Goal: Task Accomplishment & Management: Complete application form

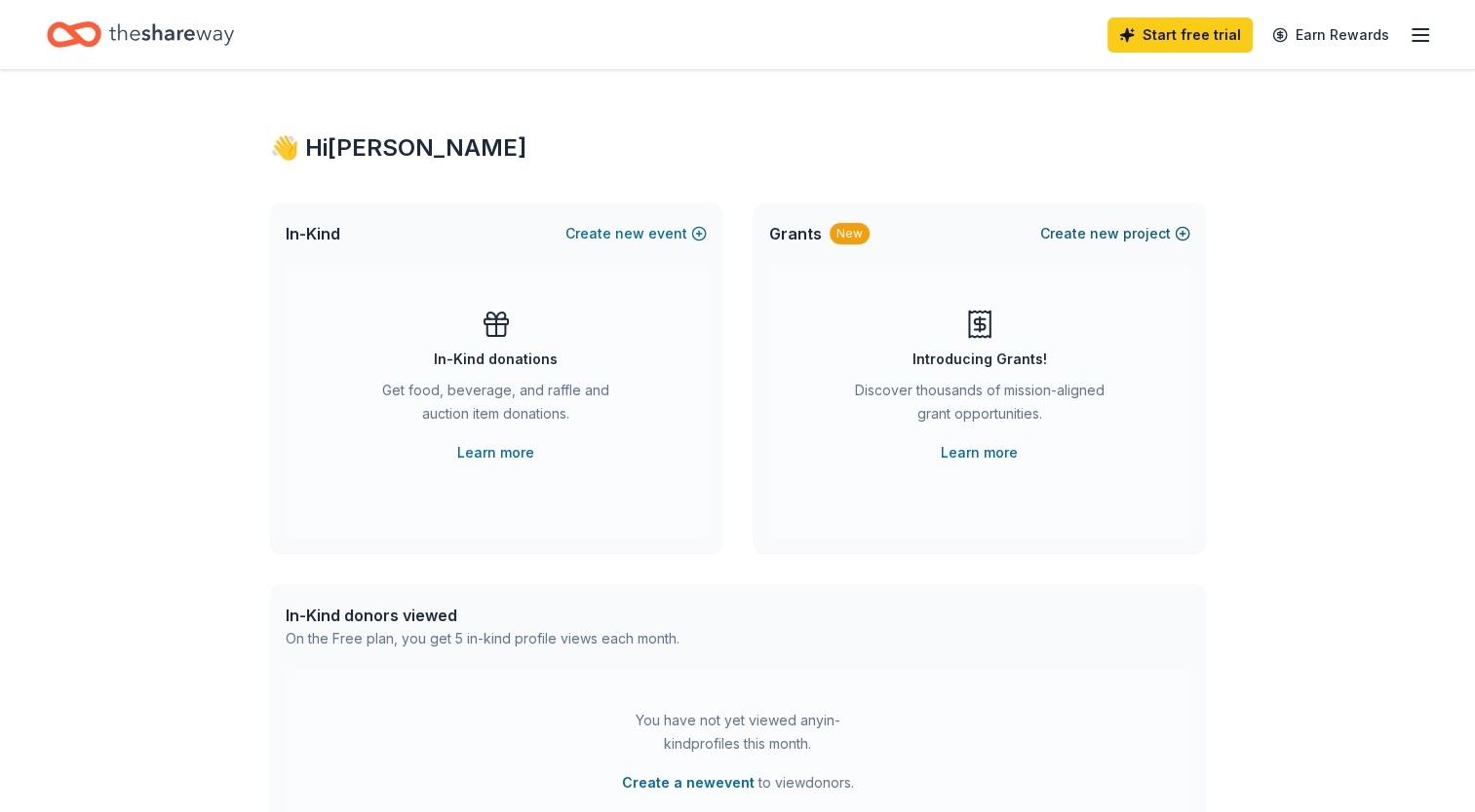
click at [1176, 228] on button "Create new project" at bounding box center [1114, 234] width 150 height 24
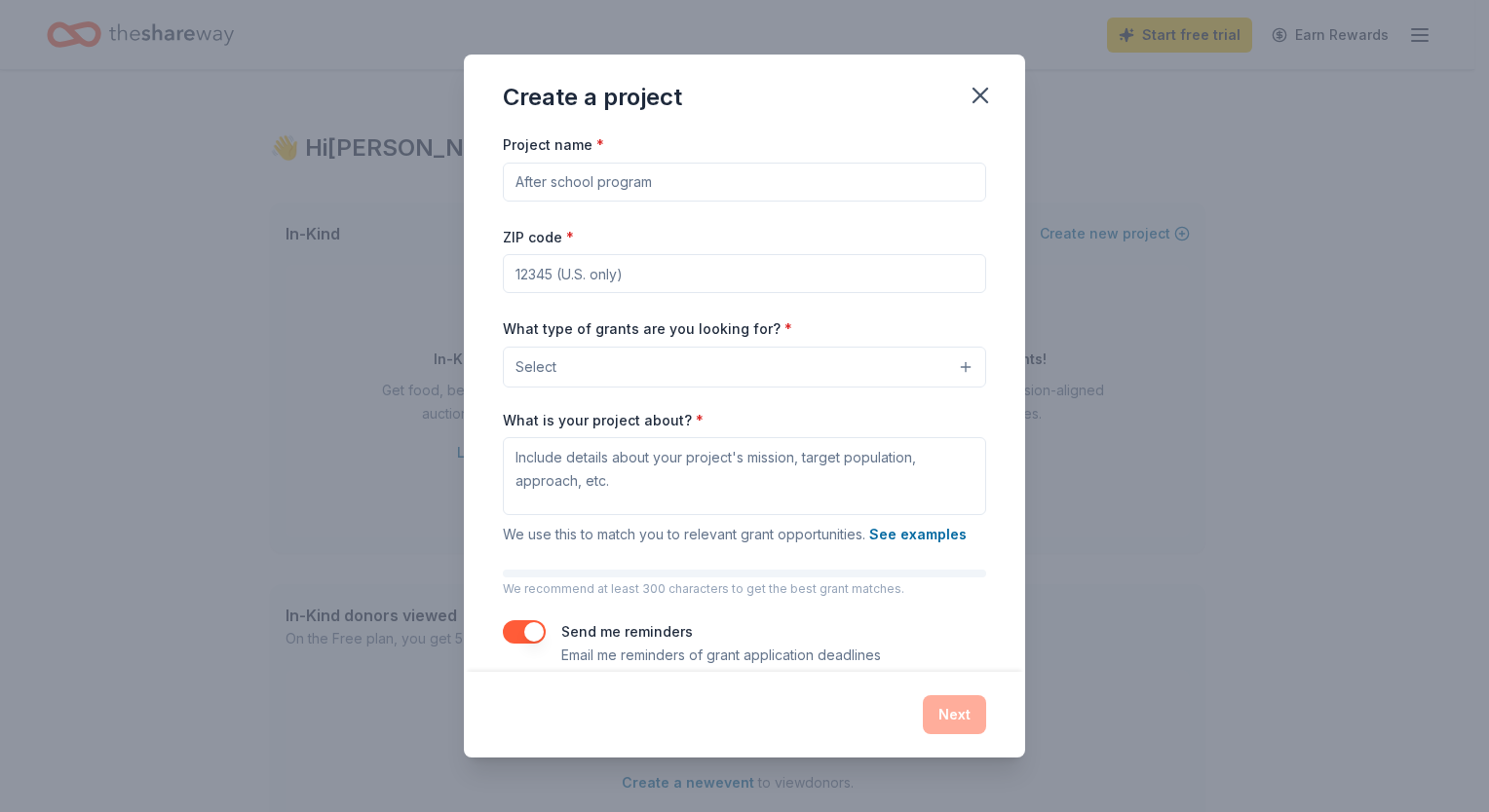
click at [648, 180] on input "Project name *" at bounding box center [744, 182] width 483 height 39
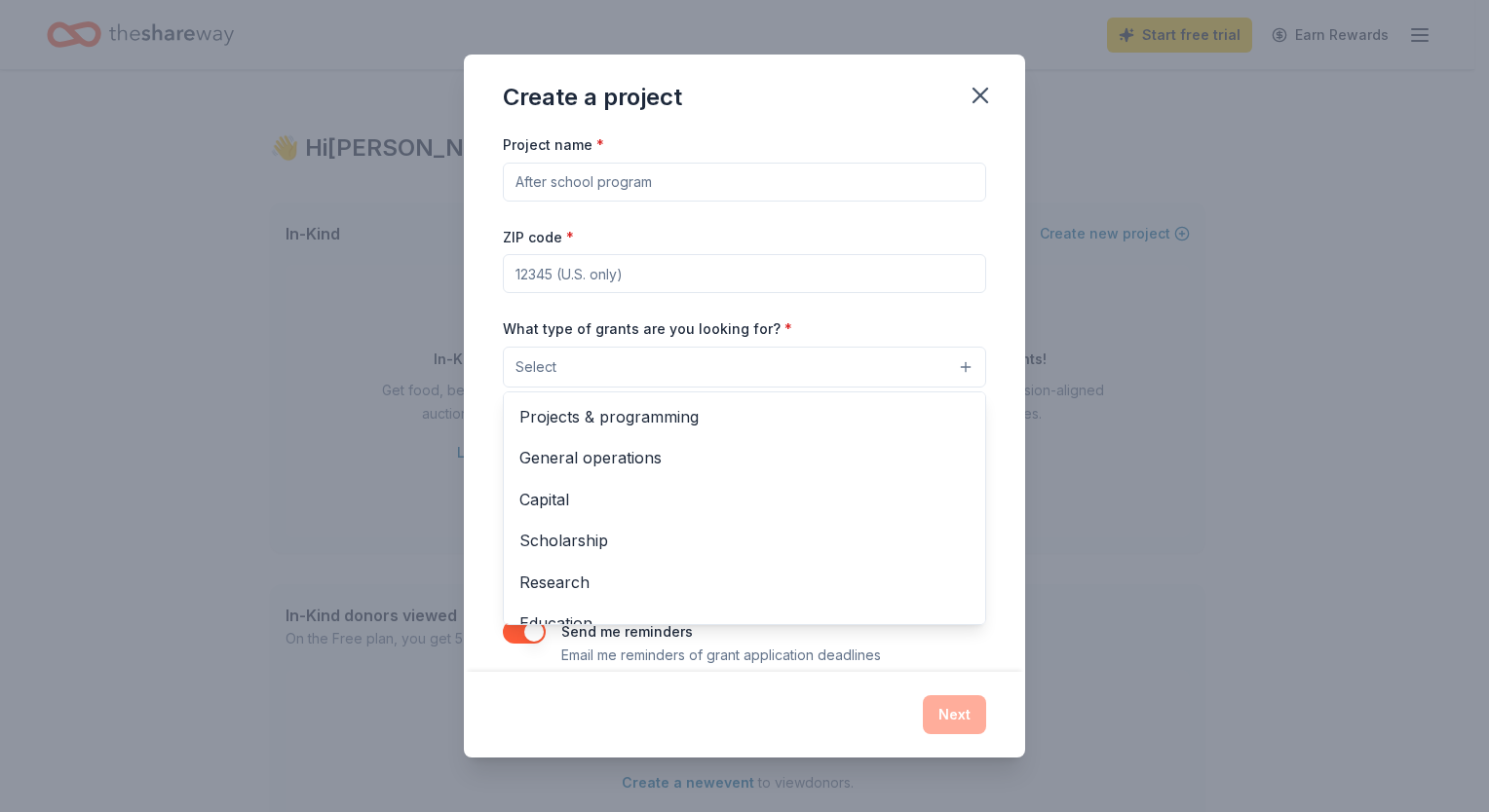
click at [951, 368] on button "Select" at bounding box center [744, 367] width 483 height 41
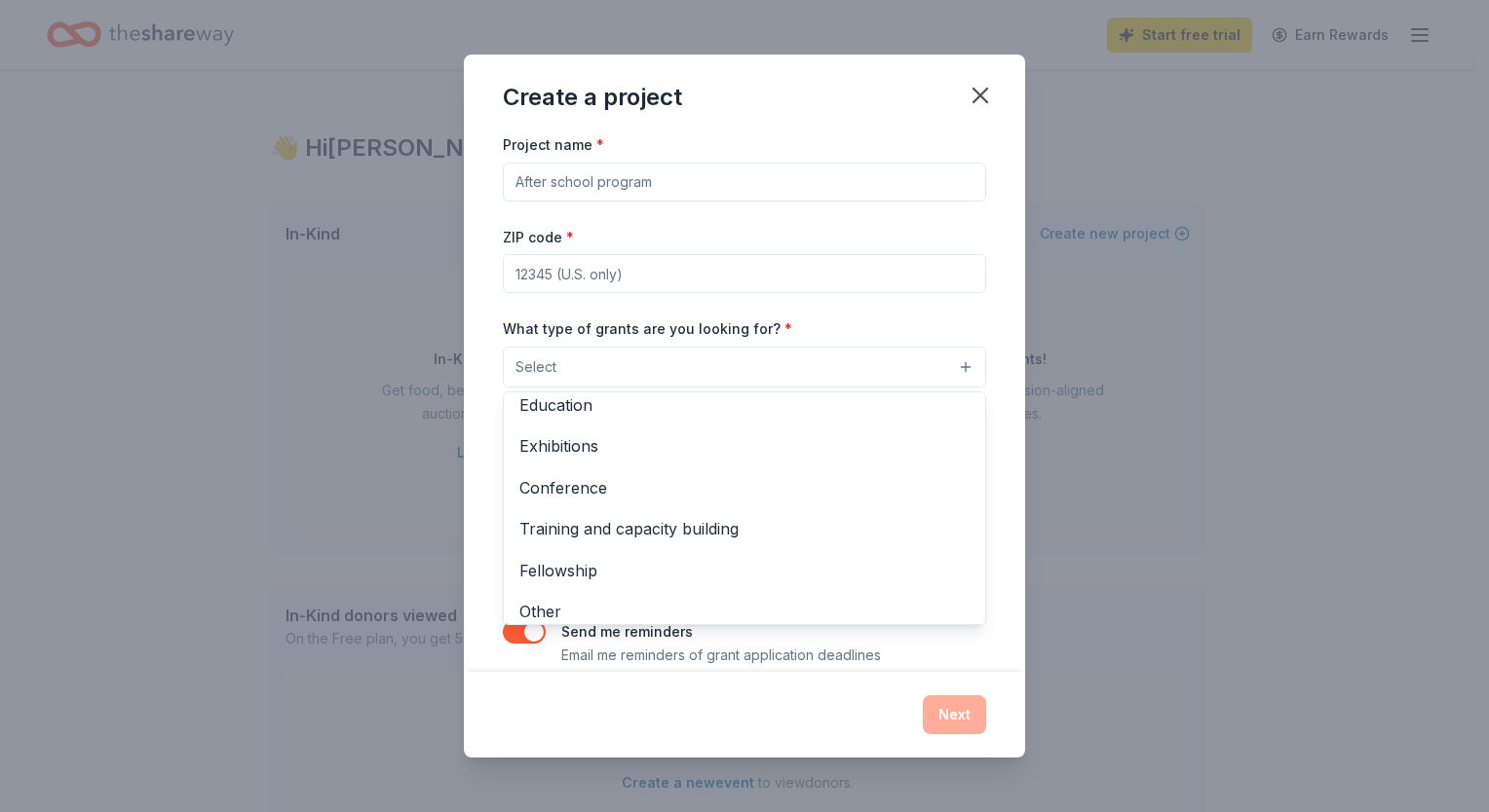
scroll to position [230, 0]
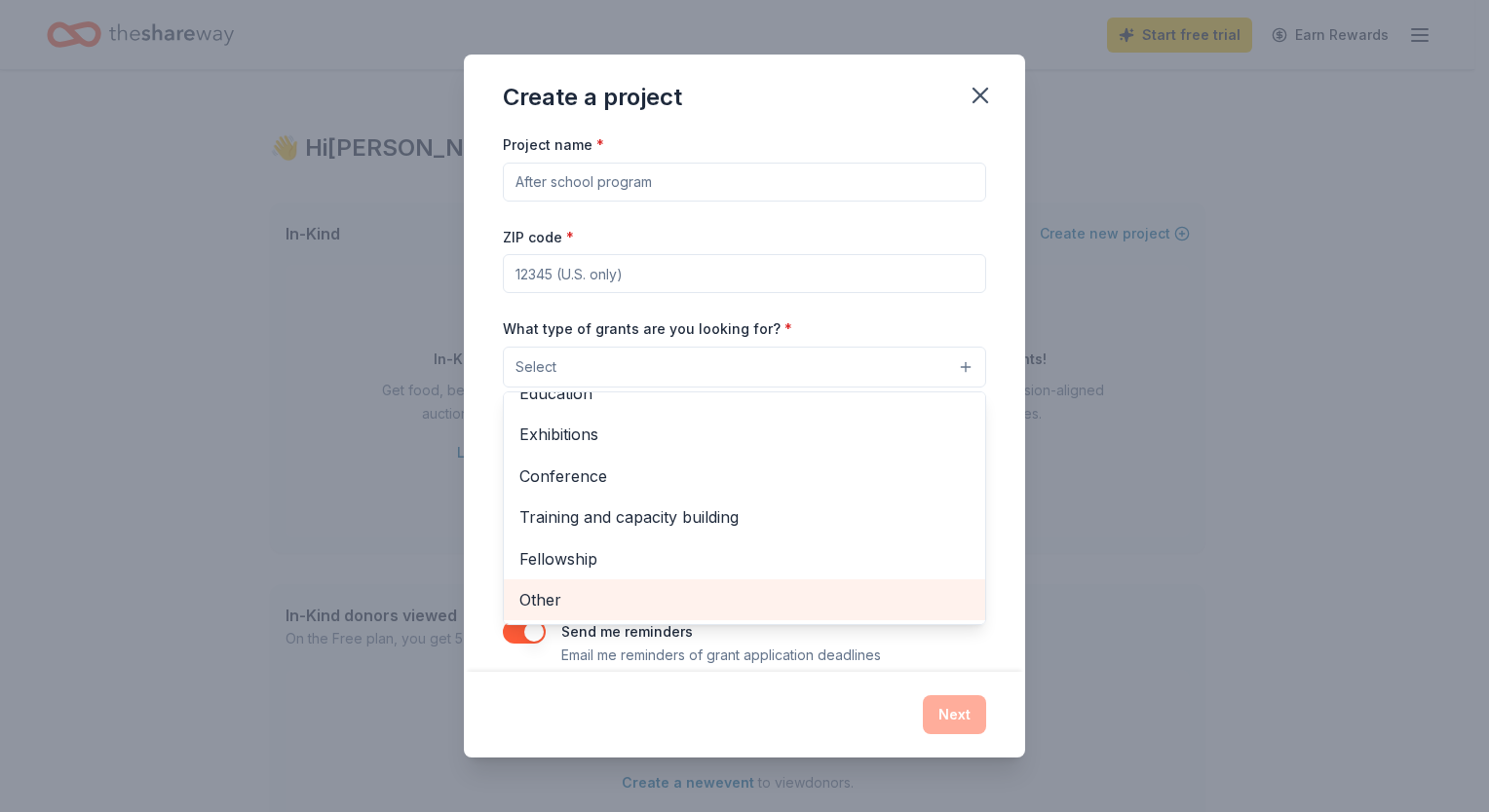
click at [708, 602] on span "Other" at bounding box center [744, 600] width 450 height 25
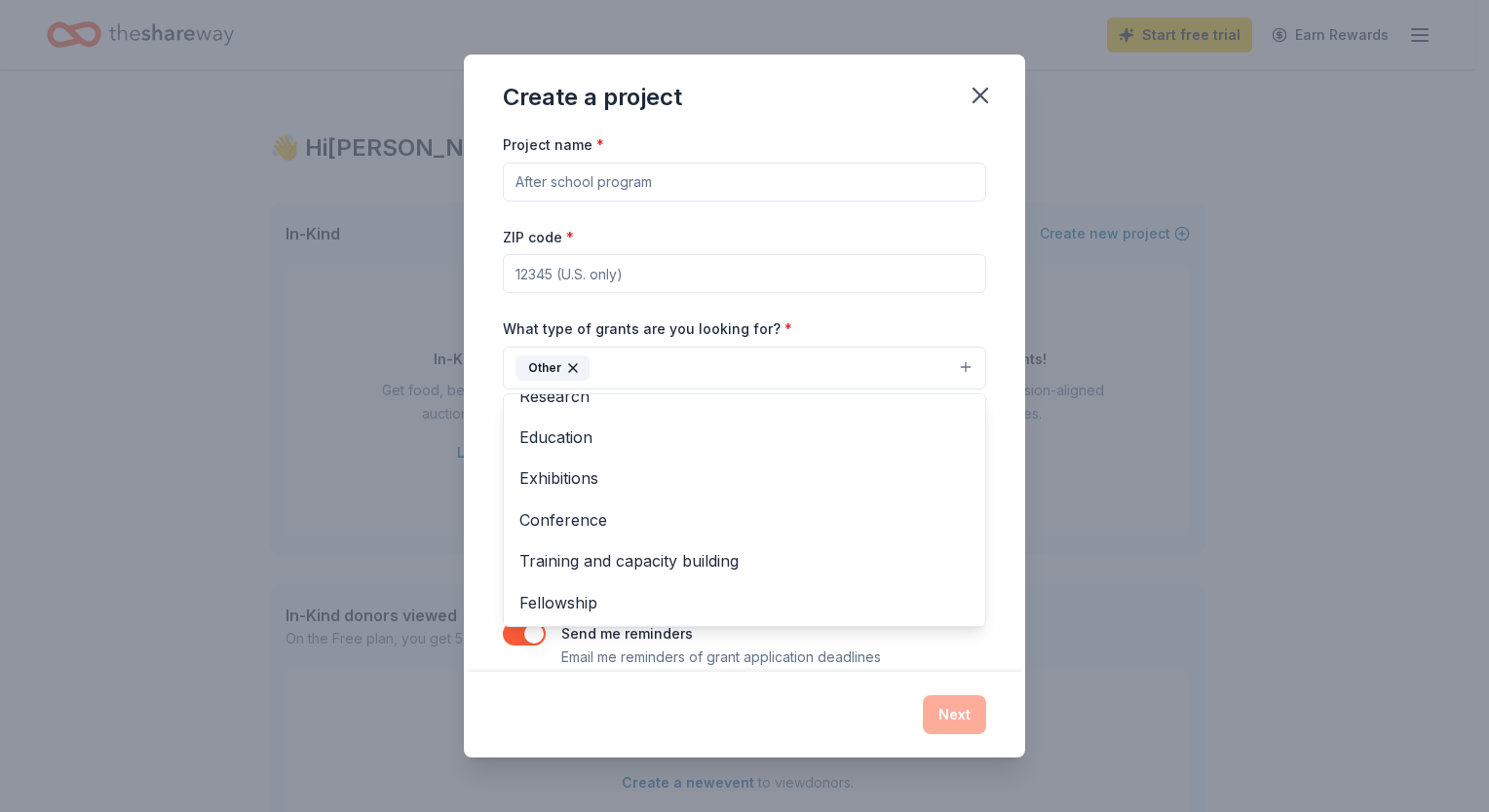
click at [992, 473] on div "Project name * ZIP code * What type of grants are you looking for? * Other Proj…" at bounding box center [744, 402] width 561 height 540
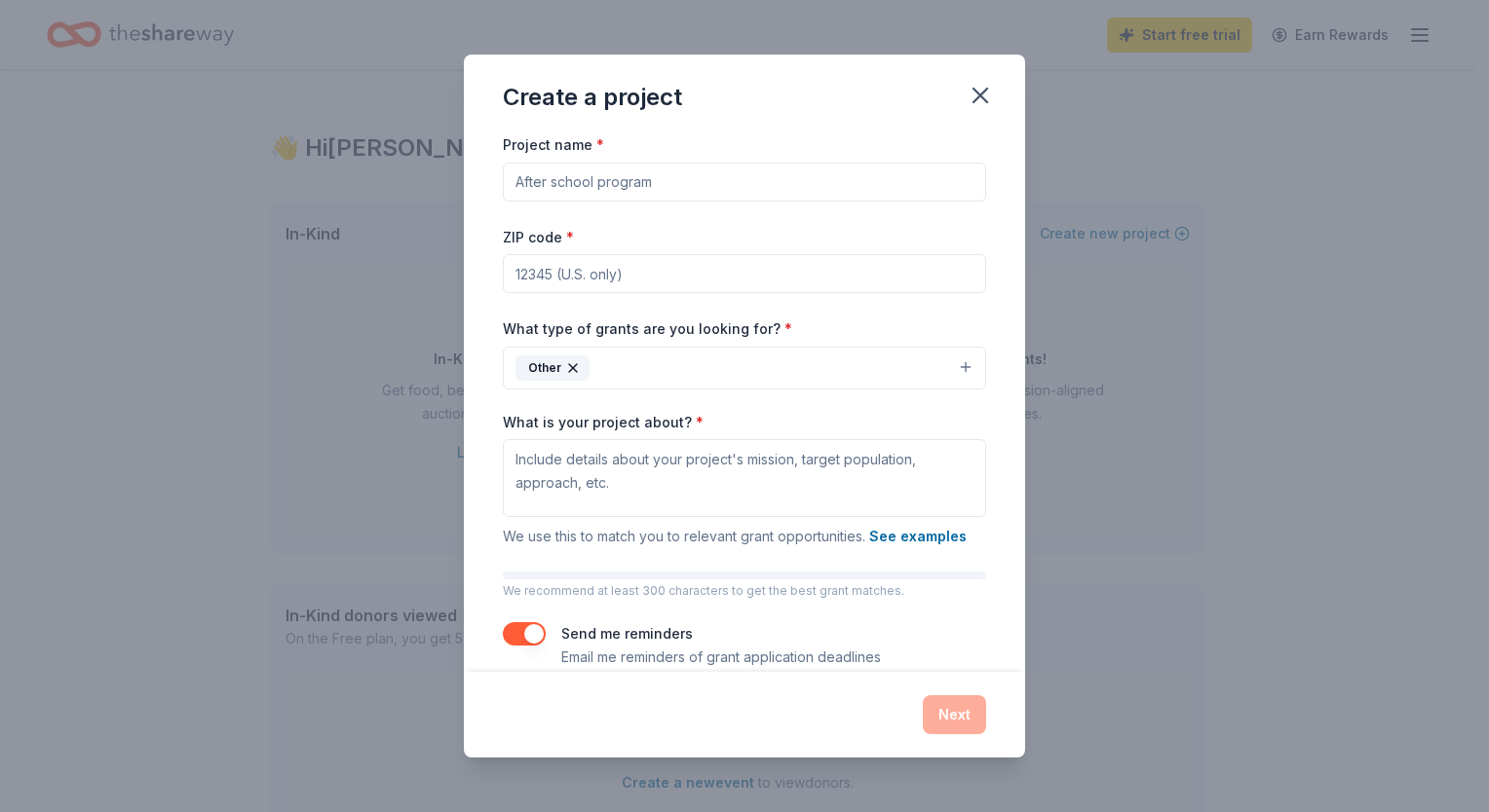
scroll to position [27, 0]
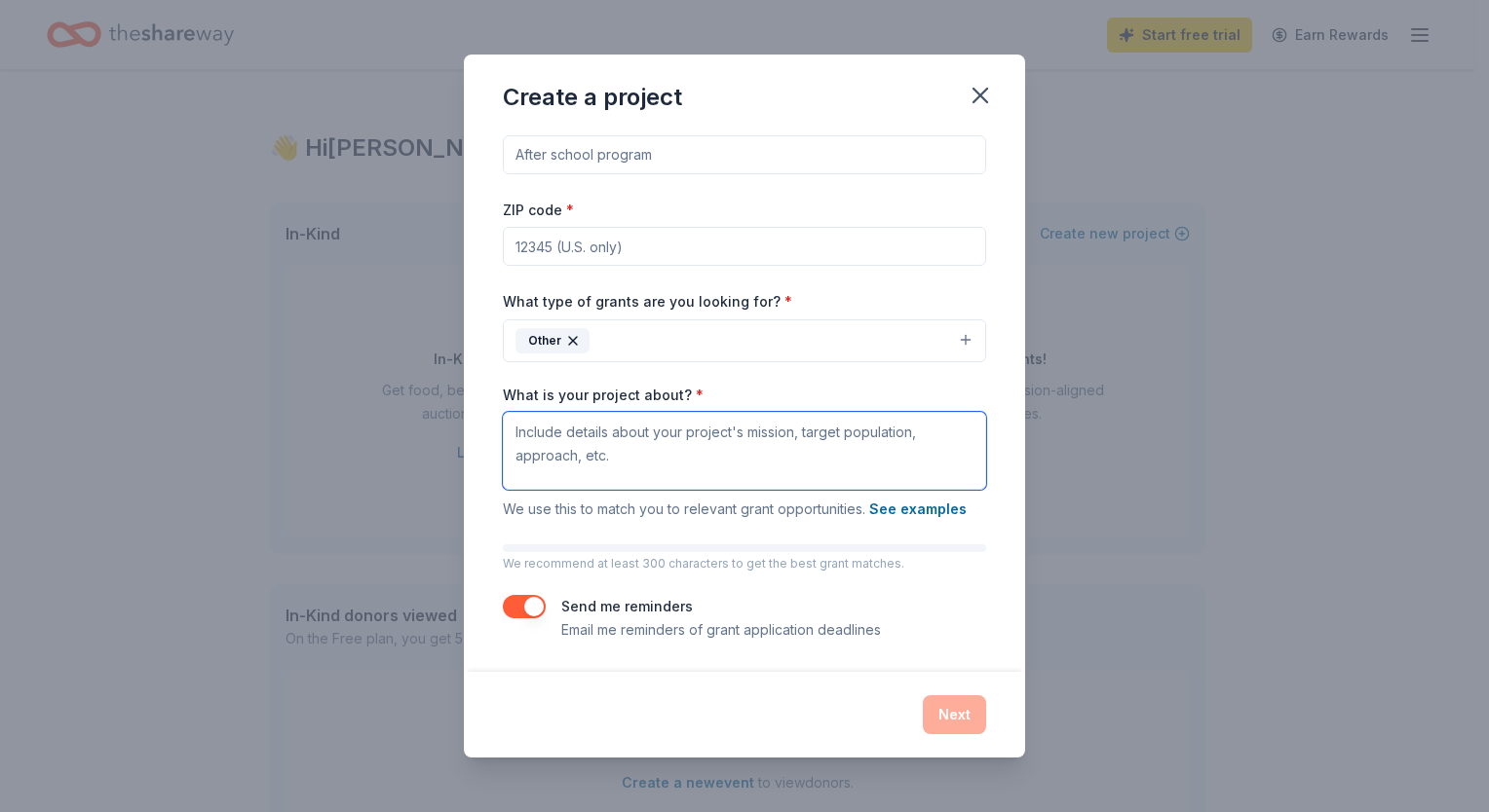
paste textarea "Introduction My name is Erica Taylor, and I proudly serve as the Parent Liaison…"
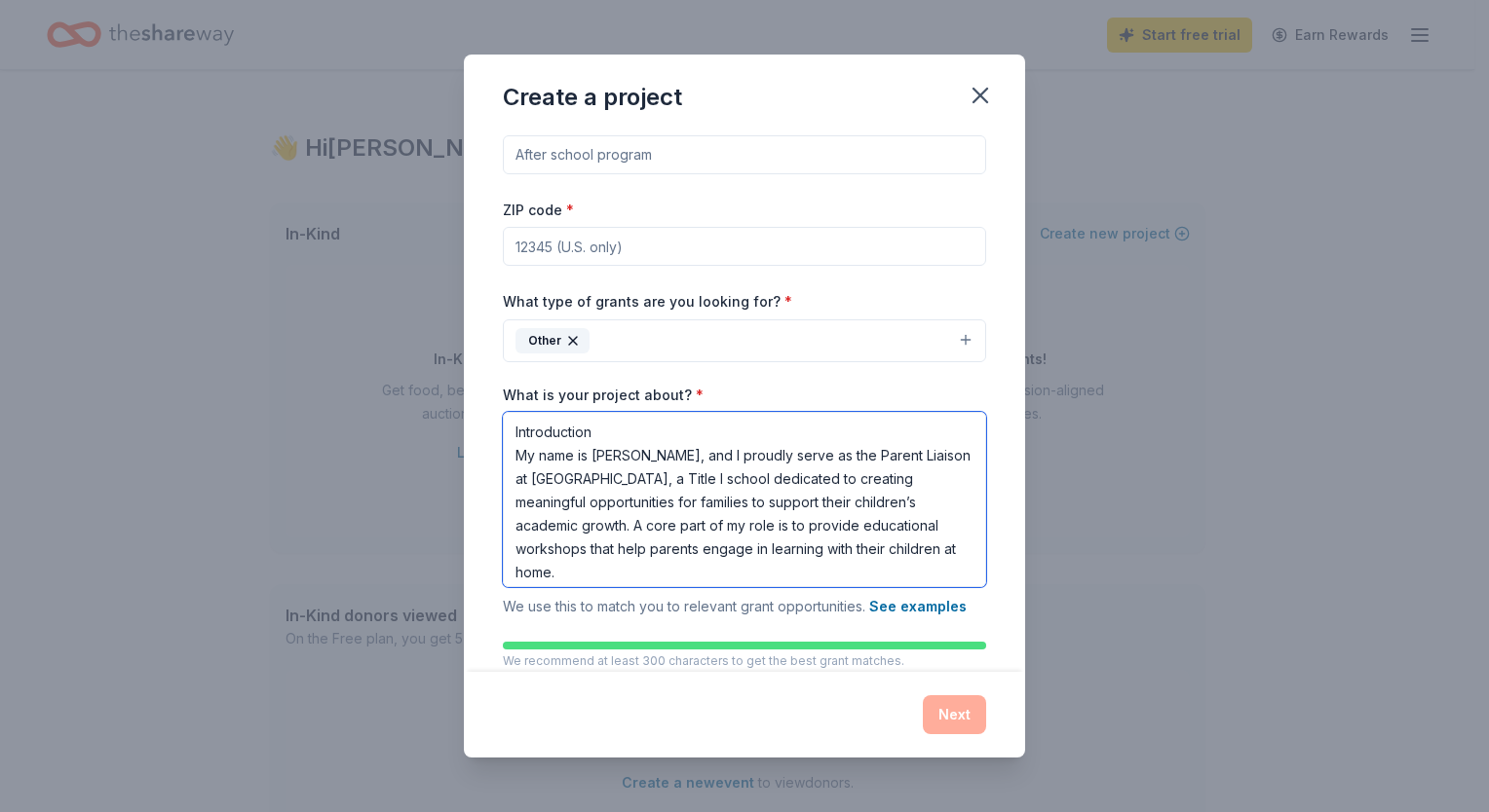
scroll to position [5, 0]
paste textarea "Statement of Need While these workshops have been impactful, our ability to ful…"
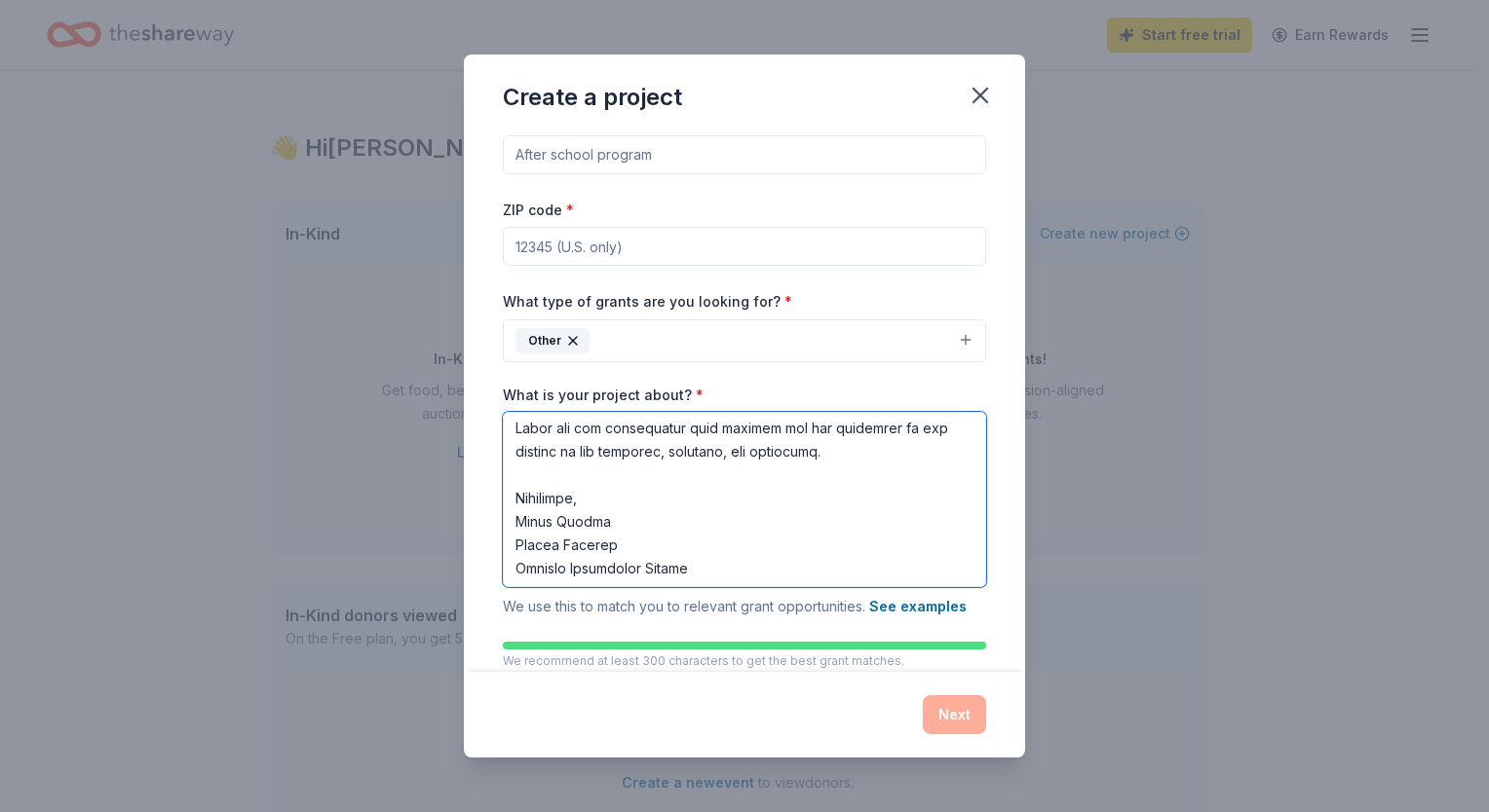
scroll to position [1033, 0]
type textarea "Introduction My name is Erica Taylor, and I proudly serve as the Parent Liaison…"
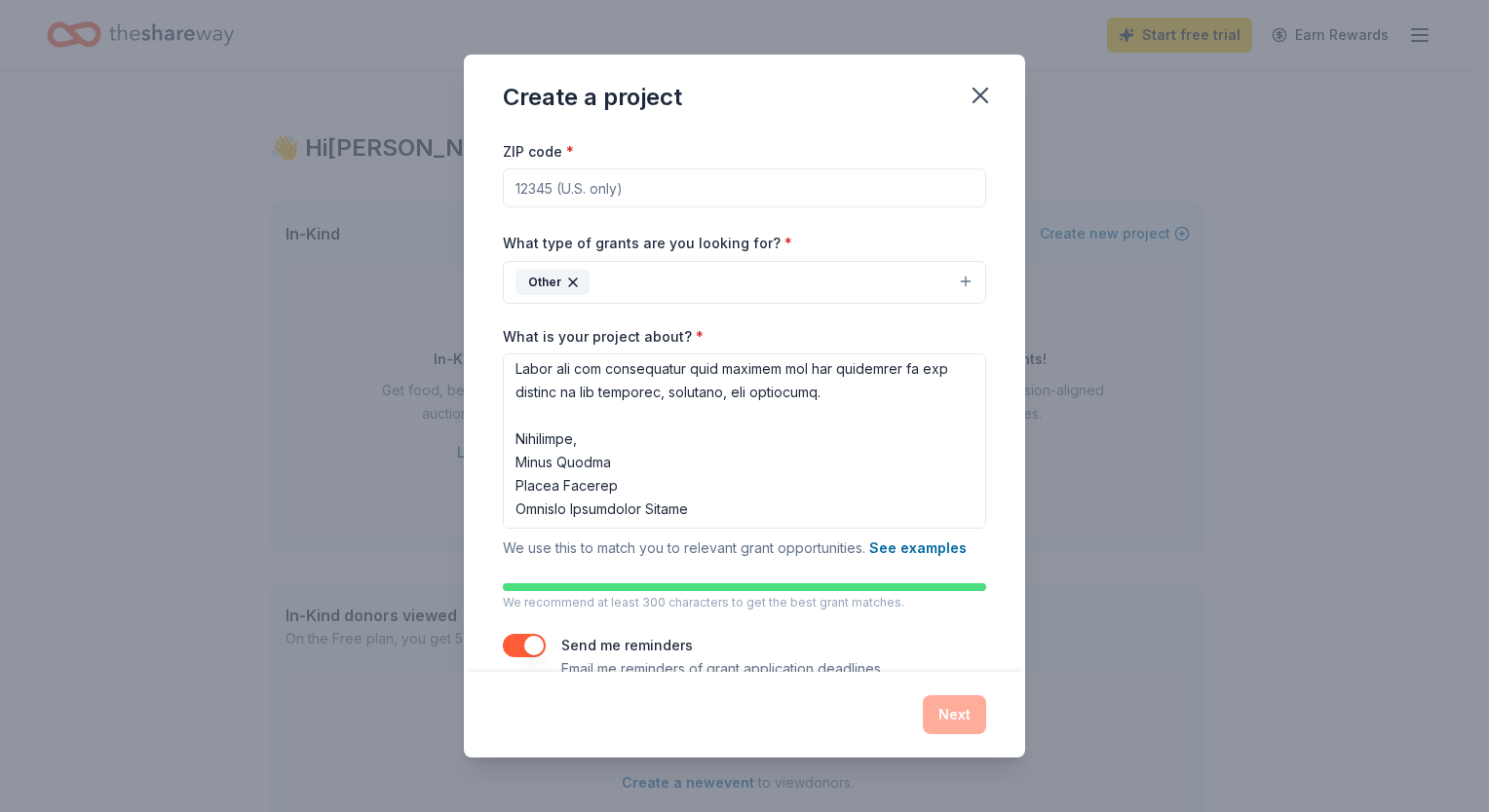
scroll to position [0, 0]
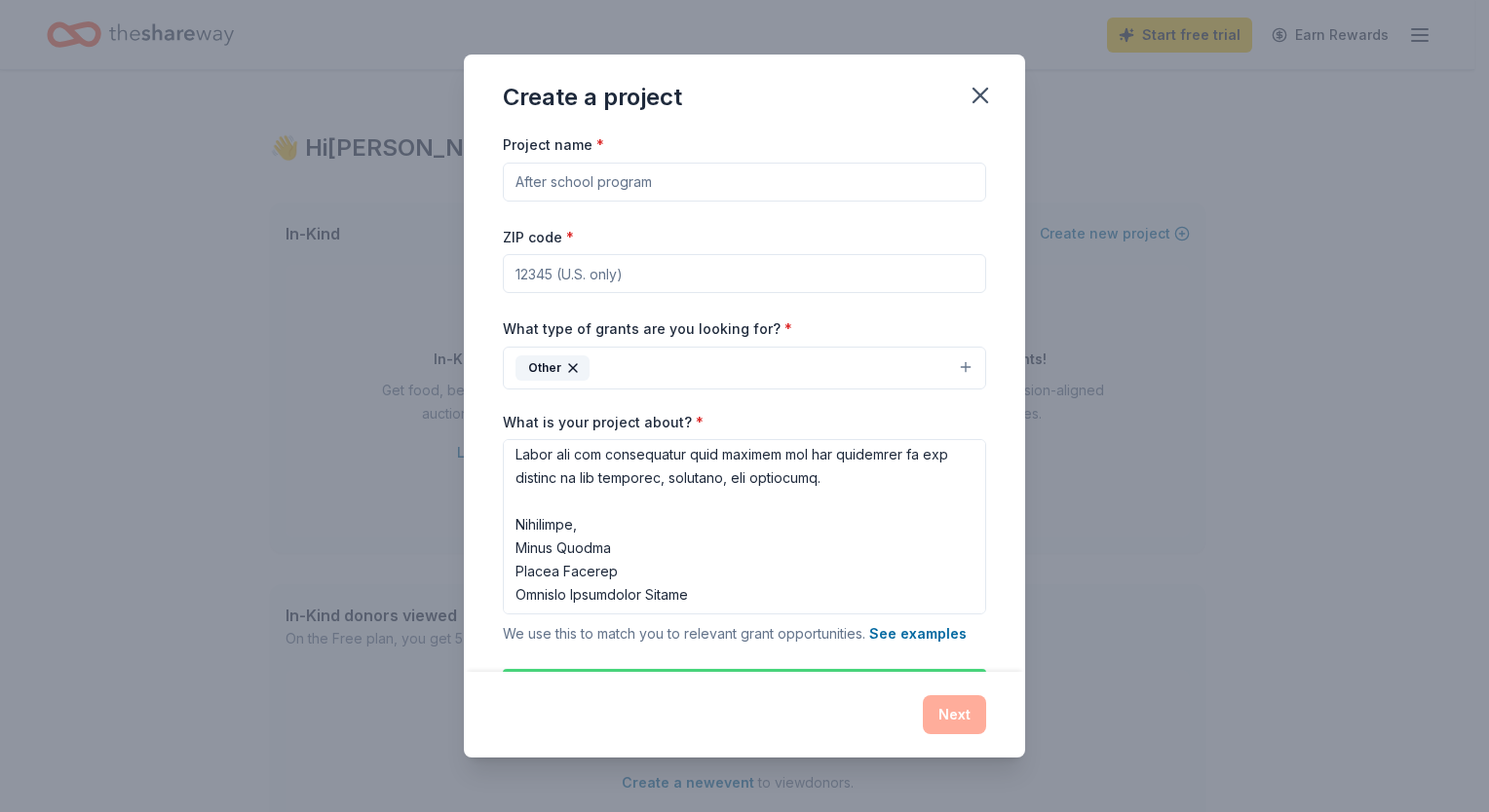
click at [582, 263] on input "ZIP code *" at bounding box center [744, 274] width 483 height 39
type input "30083"
paste input "The Parent Pod Project: Empowering Families at [GEOGRAPHIC_DATA]"
type input "The Parent Pod Project: Empowering Families at [GEOGRAPHIC_DATA]"
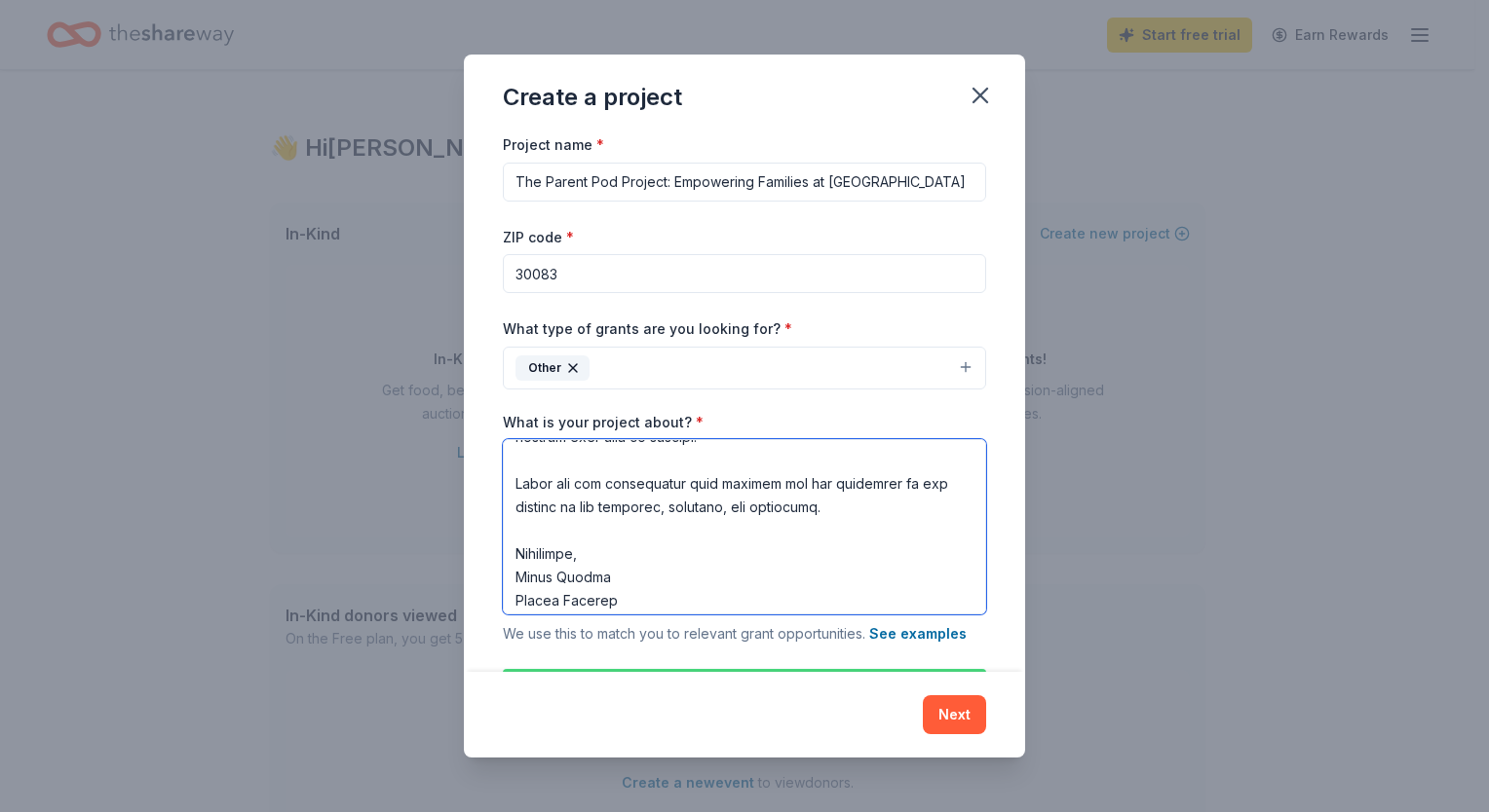
scroll to position [1033, 0]
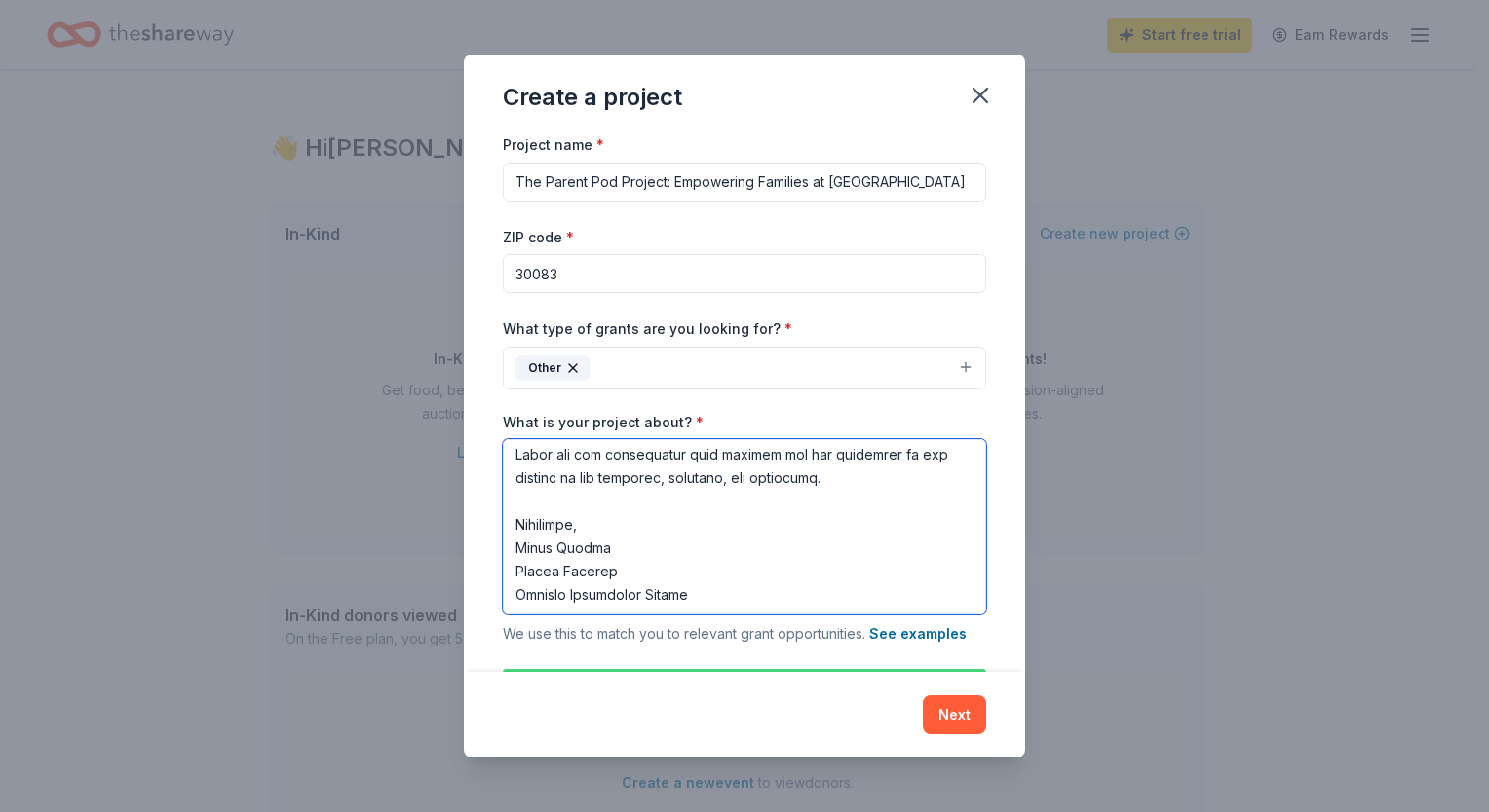
click at [612, 570] on textarea "What is your project about? *" at bounding box center [744, 526] width 483 height 175
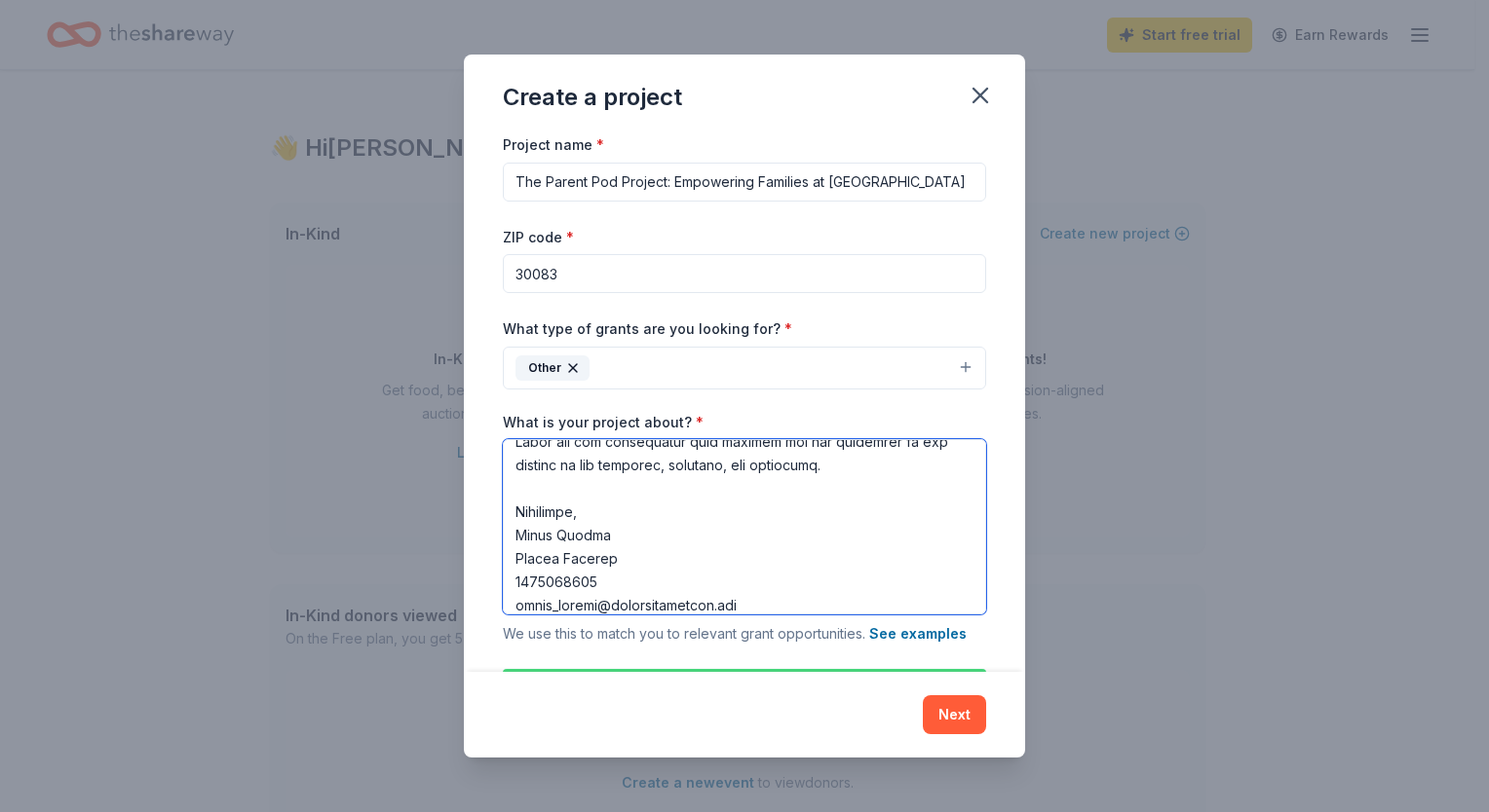
type textarea "Introduction My name is Erica Taylor, and I proudly serve as the Parent Liaison…"
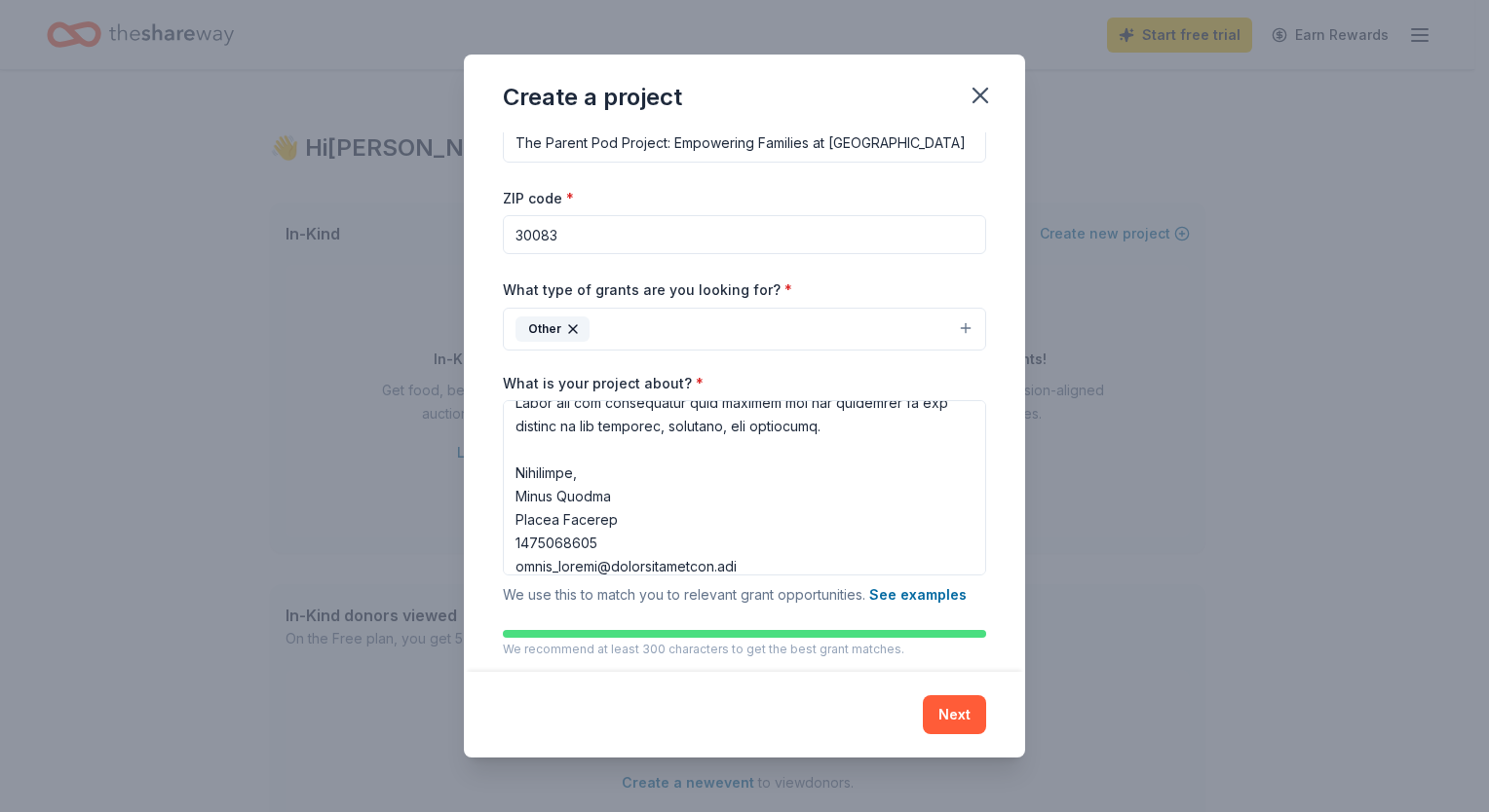
scroll to position [124, 0]
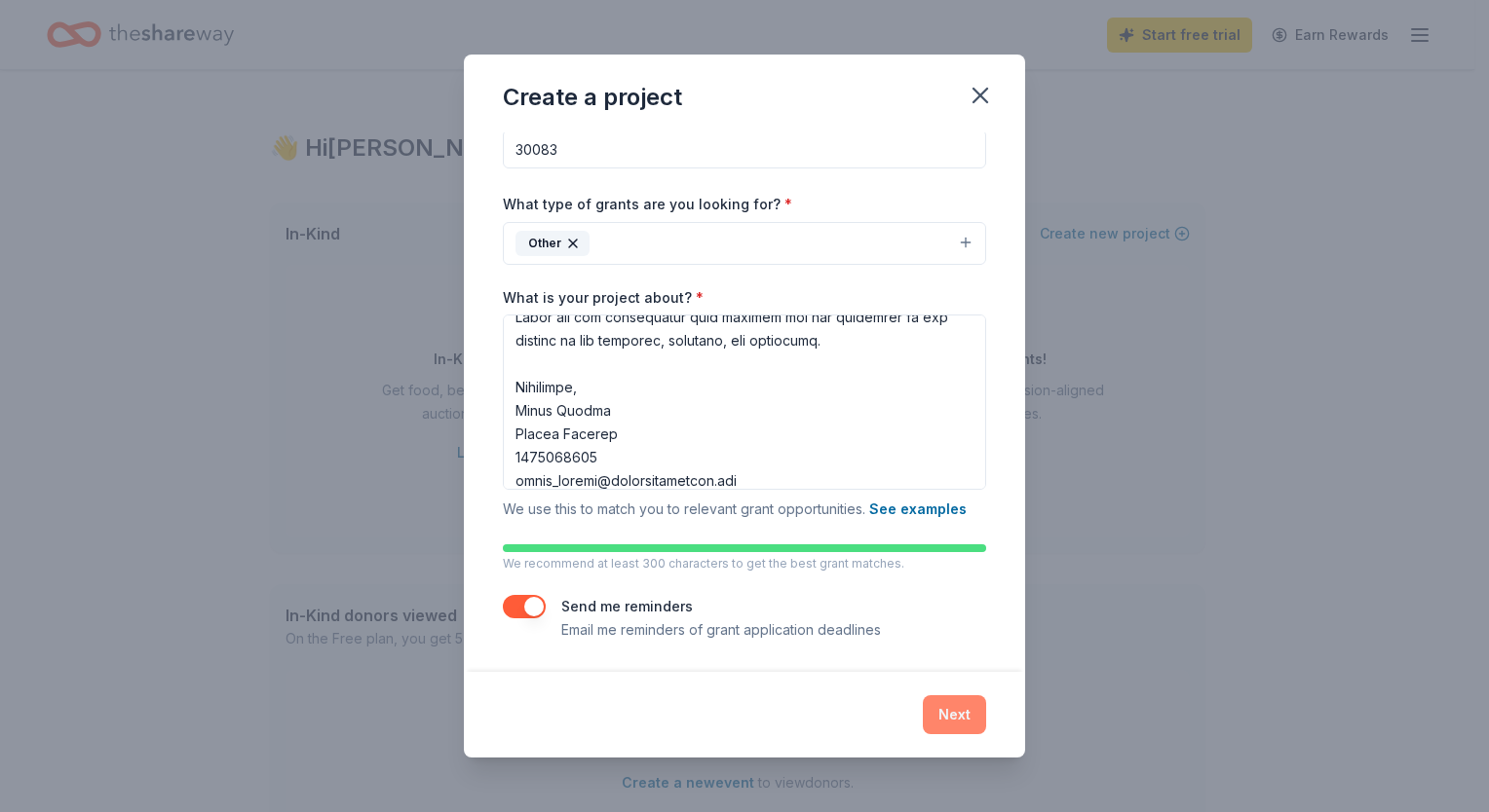
click at [958, 713] on button "Next" at bounding box center [954, 715] width 64 height 39
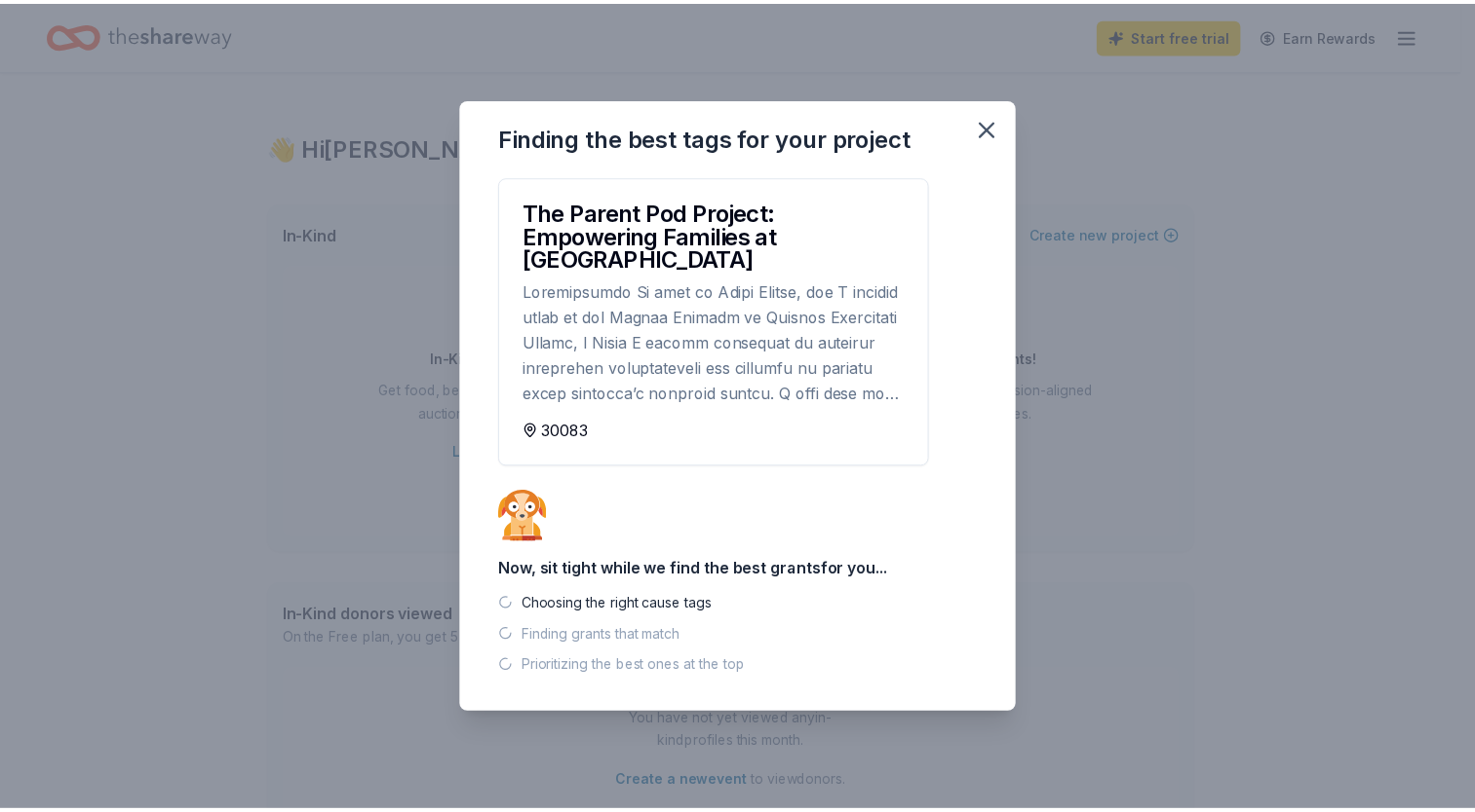
scroll to position [0, 0]
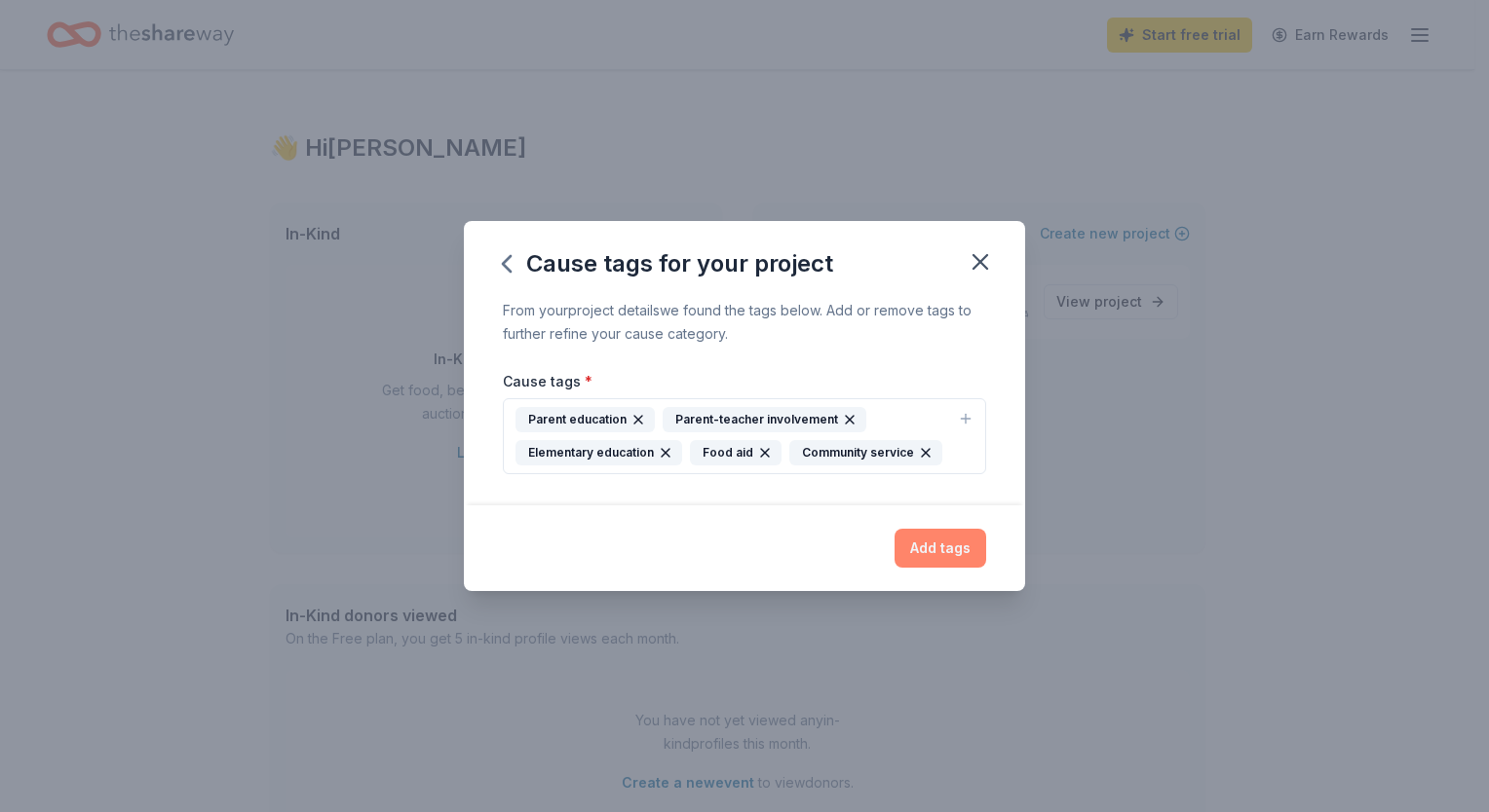
click at [946, 542] on button "Add tags" at bounding box center [939, 549] width 91 height 39
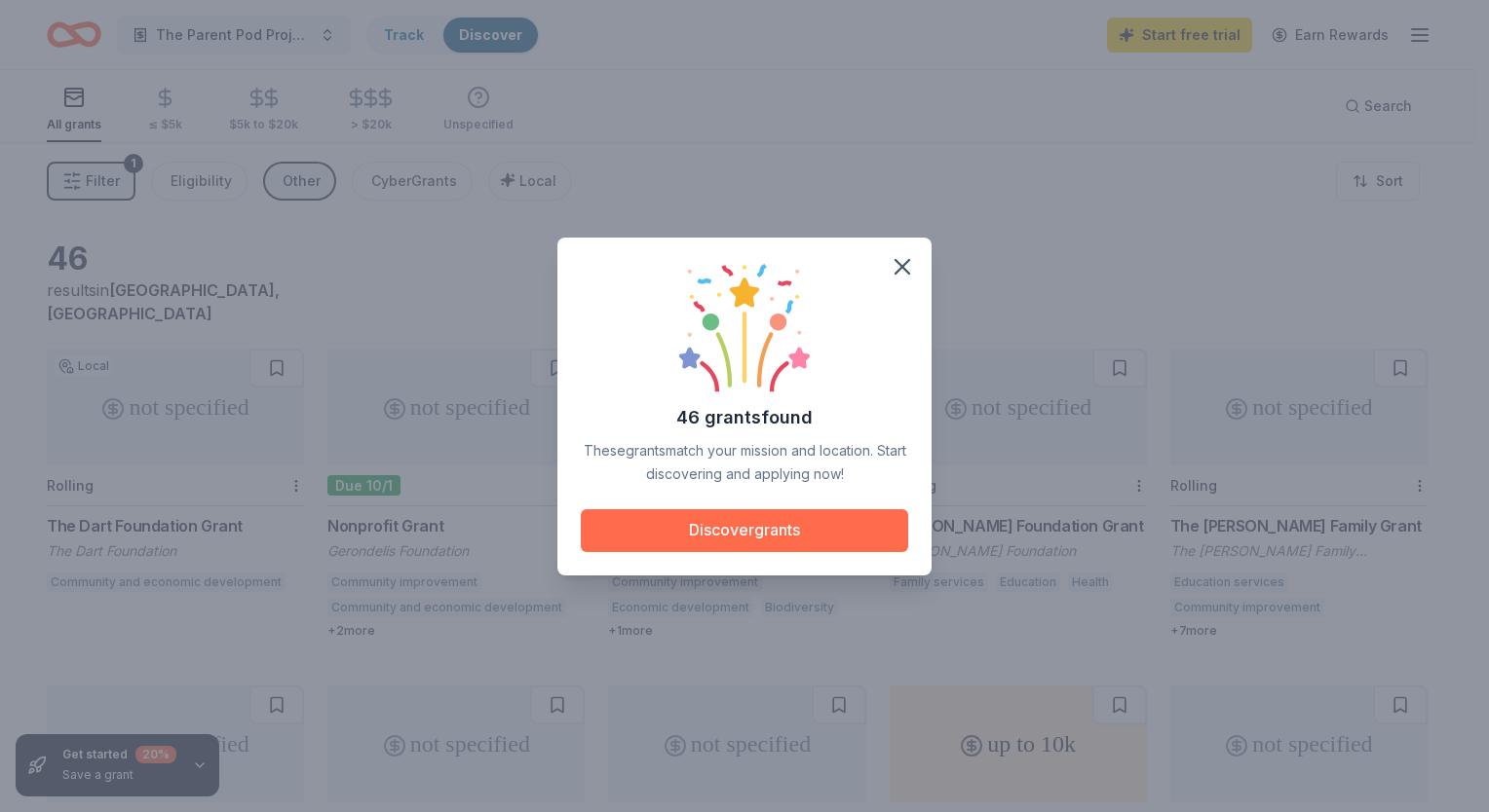
click at [770, 532] on button "Discover grants" at bounding box center [744, 531] width 327 height 43
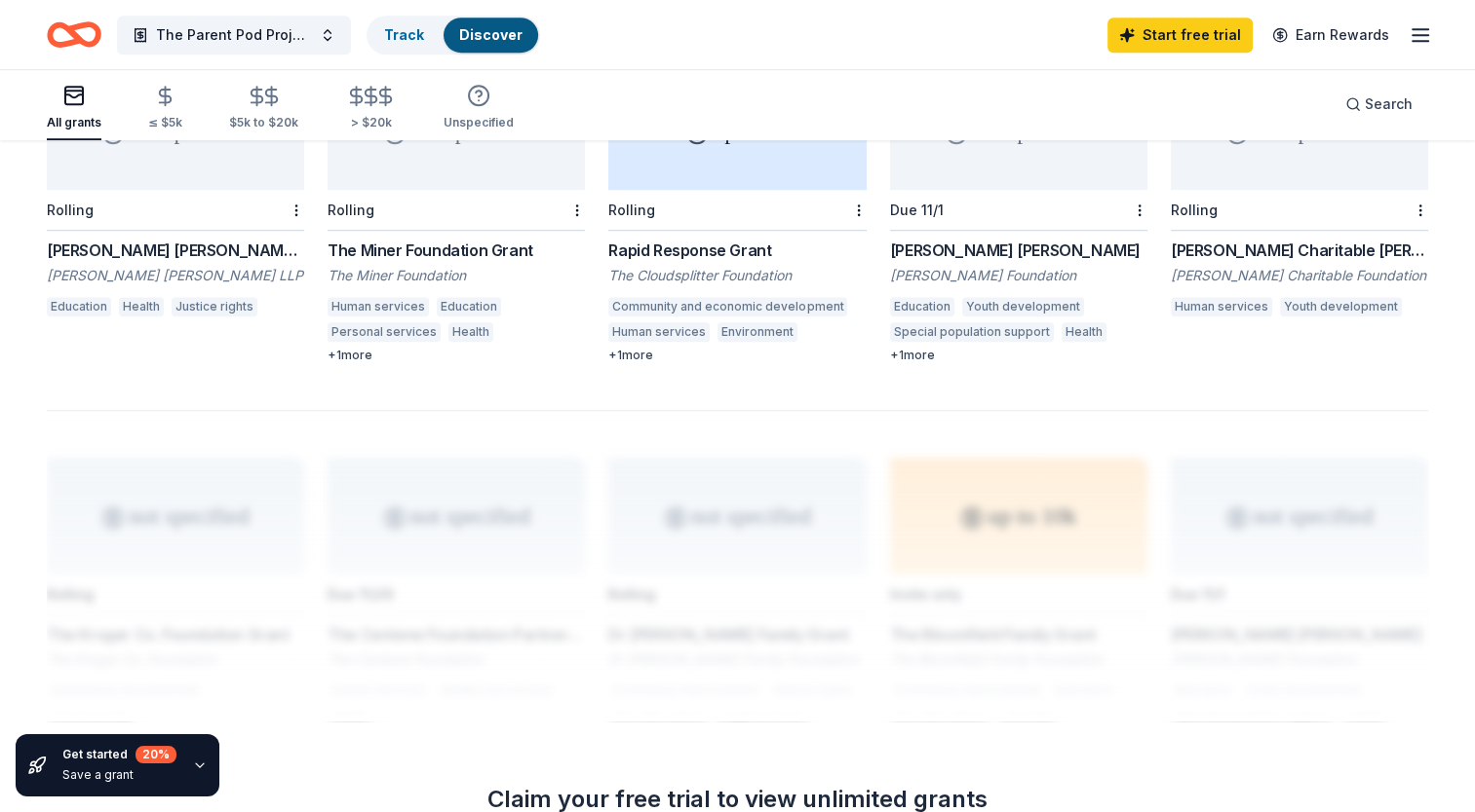
scroll to position [1297, 0]
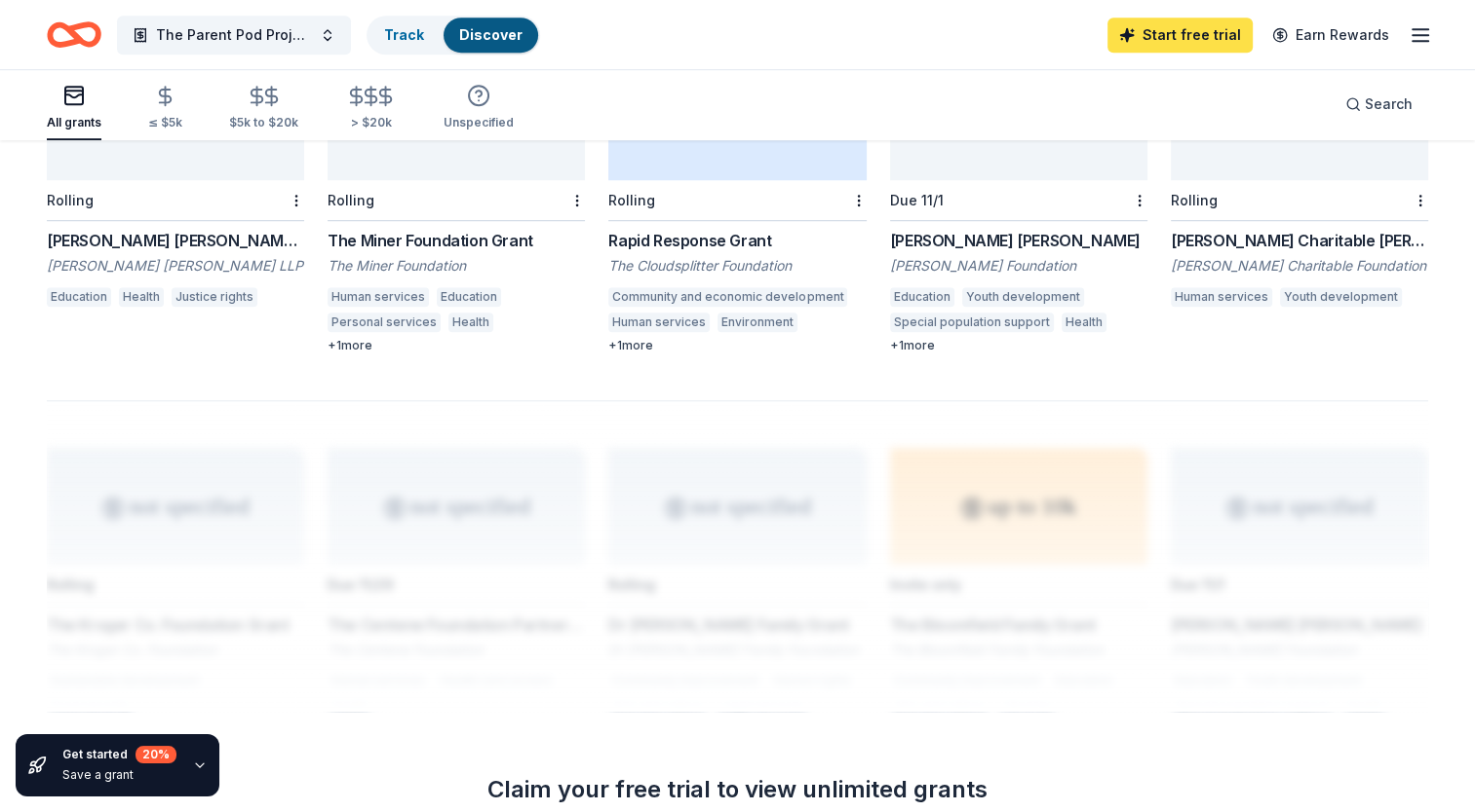
click at [1202, 33] on link "Start free trial" at bounding box center [1180, 35] width 145 height 35
click at [1191, 32] on link "Start free trial" at bounding box center [1180, 35] width 145 height 35
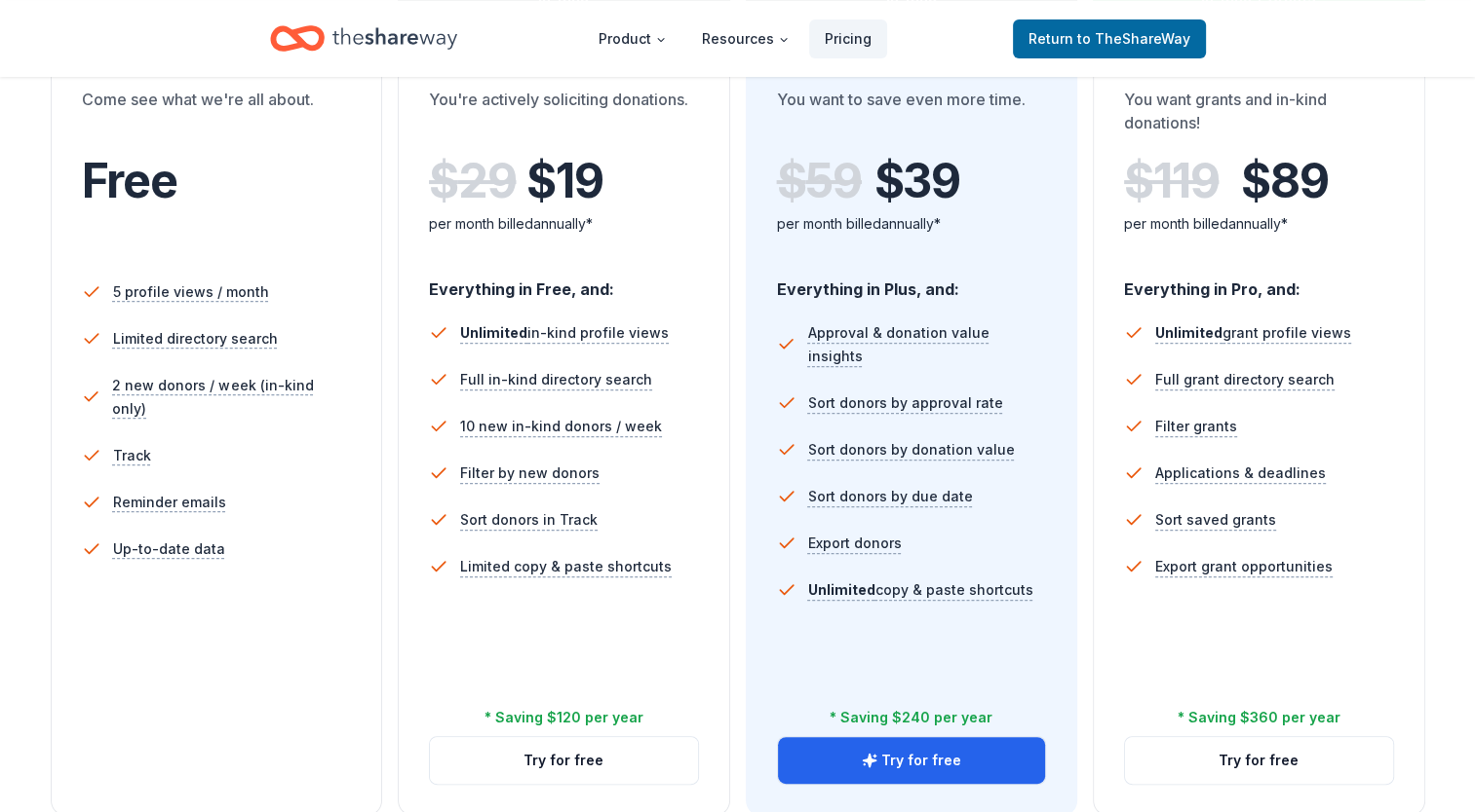
scroll to position [410, 0]
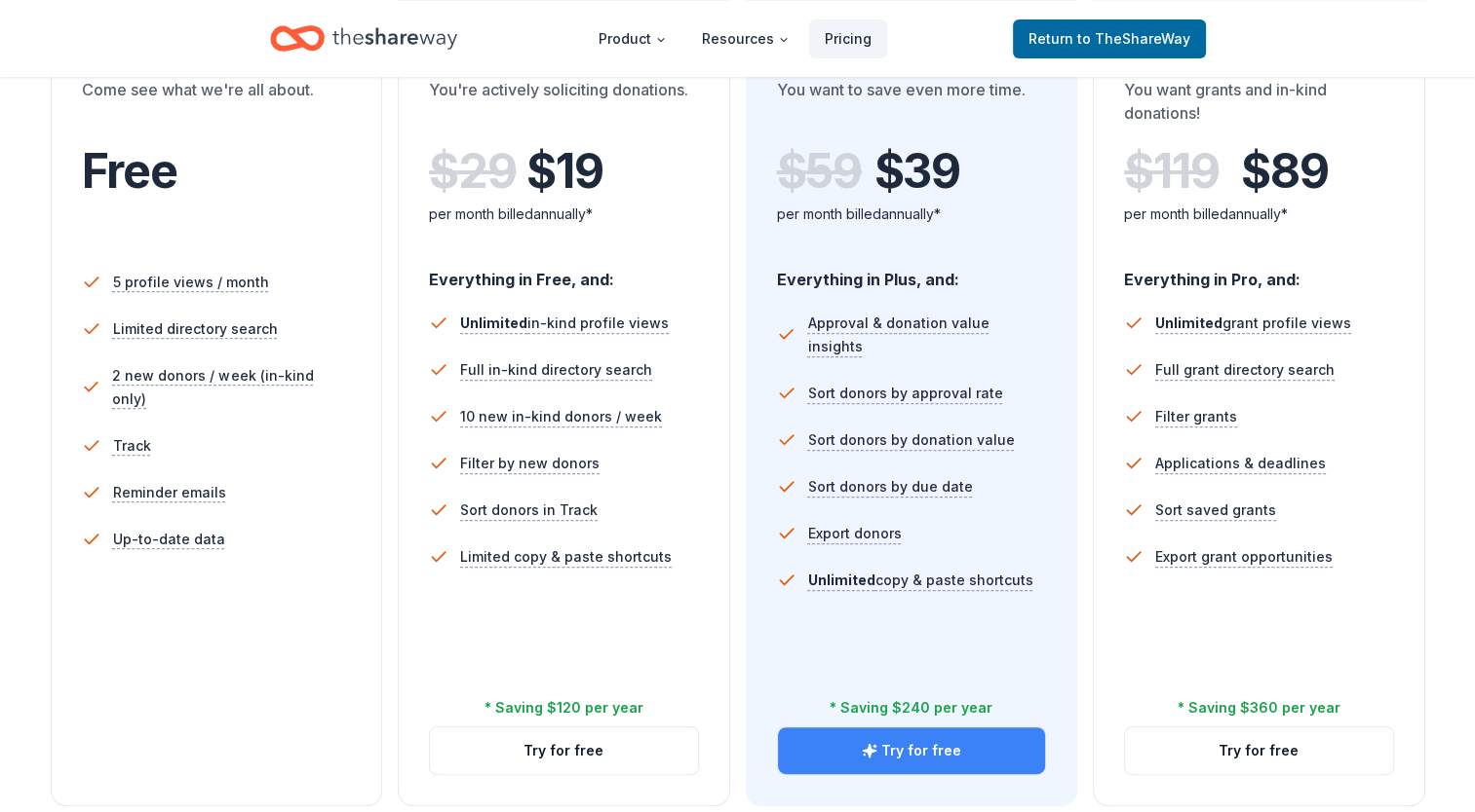
click at [934, 746] on button "Try for free" at bounding box center [911, 751] width 268 height 47
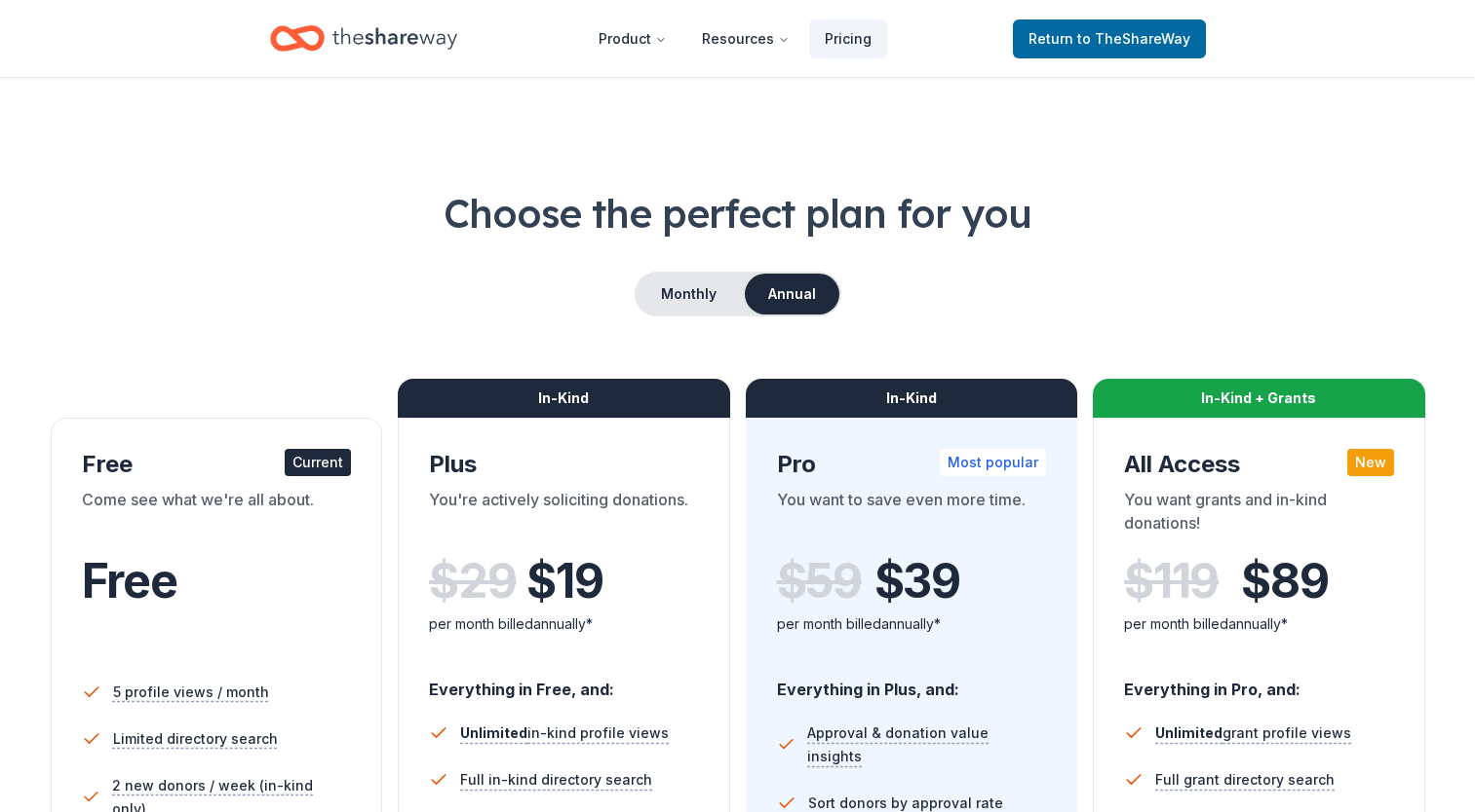
scroll to position [410, 0]
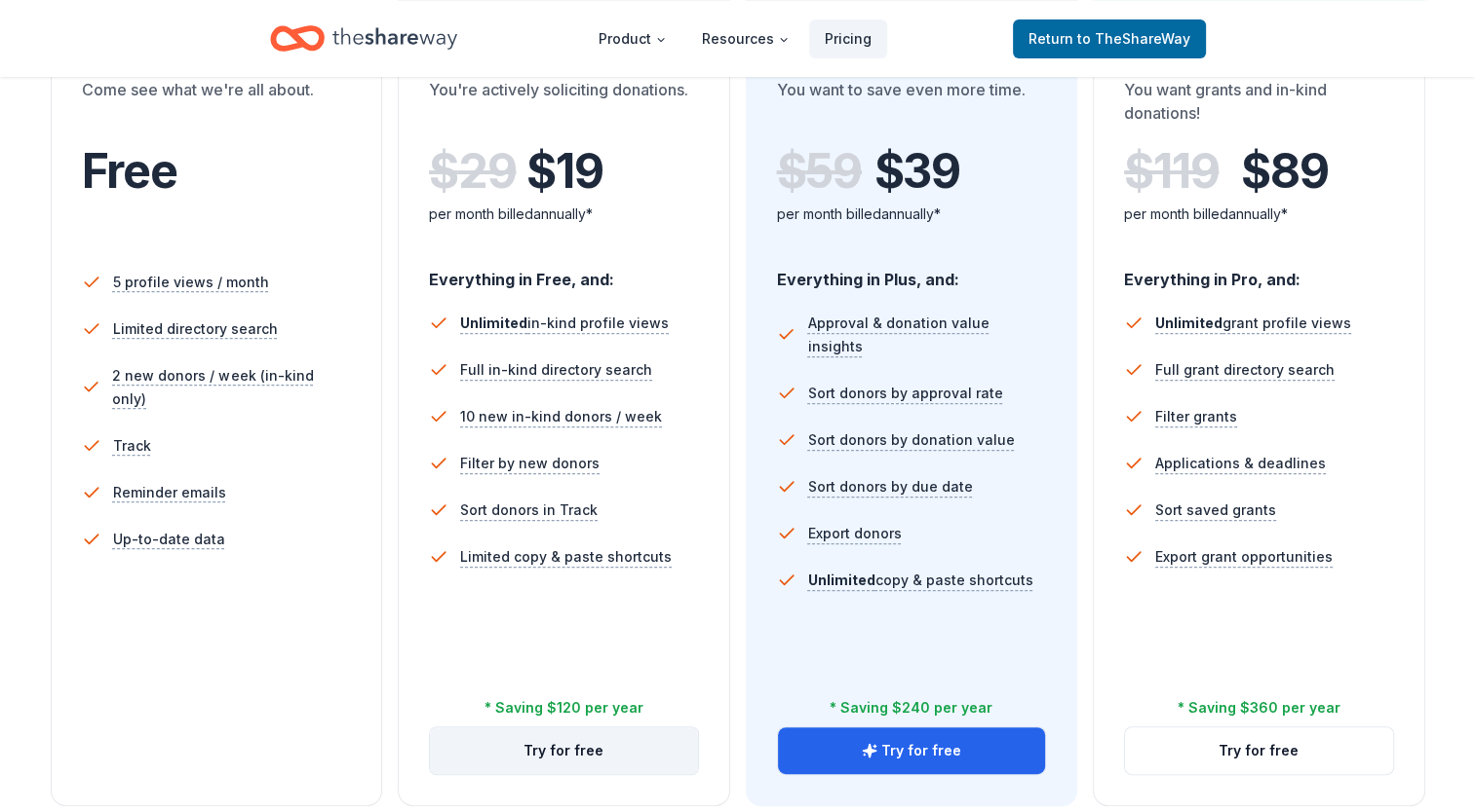
click at [593, 757] on button "Try for free" at bounding box center [564, 751] width 268 height 47
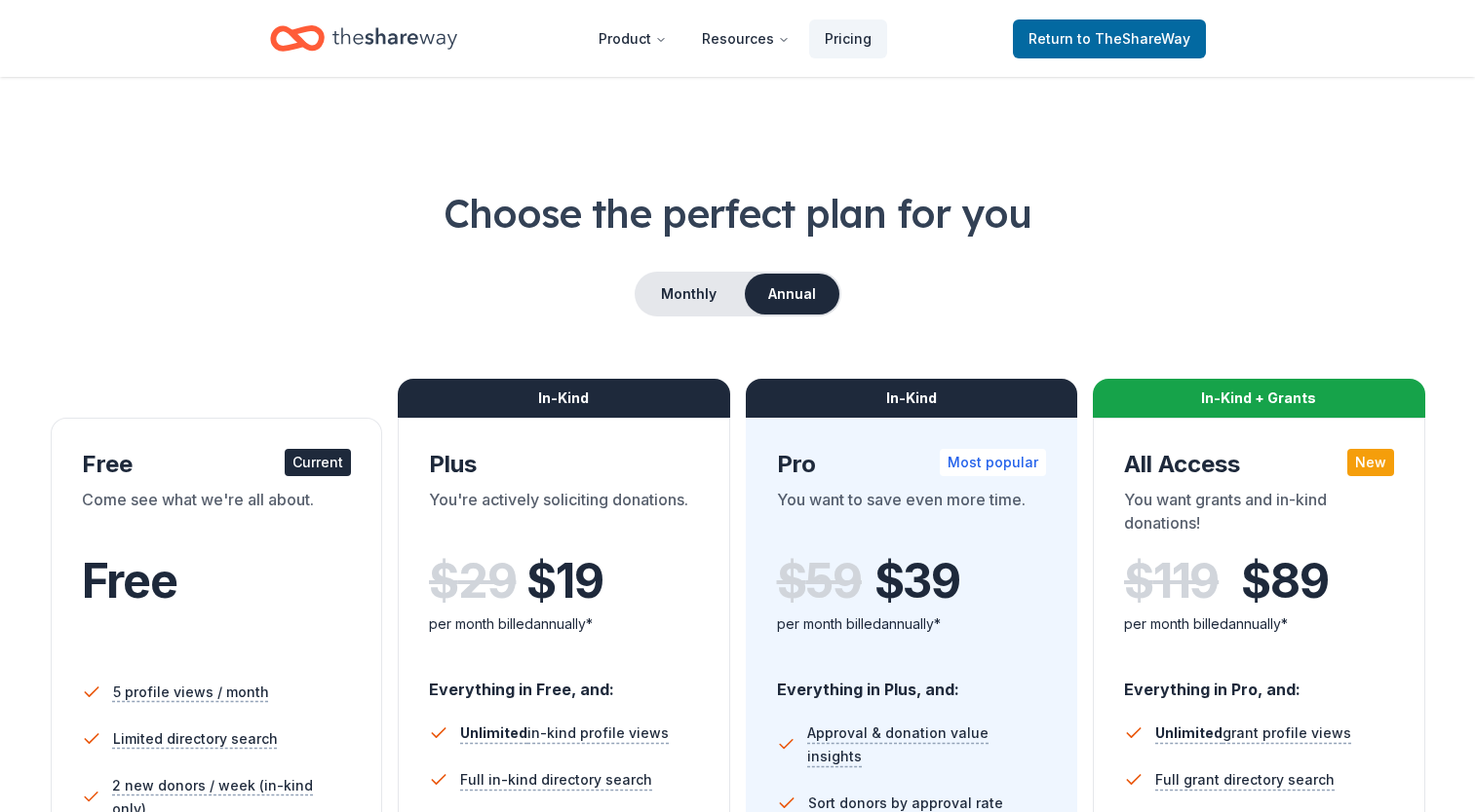
scroll to position [410, 0]
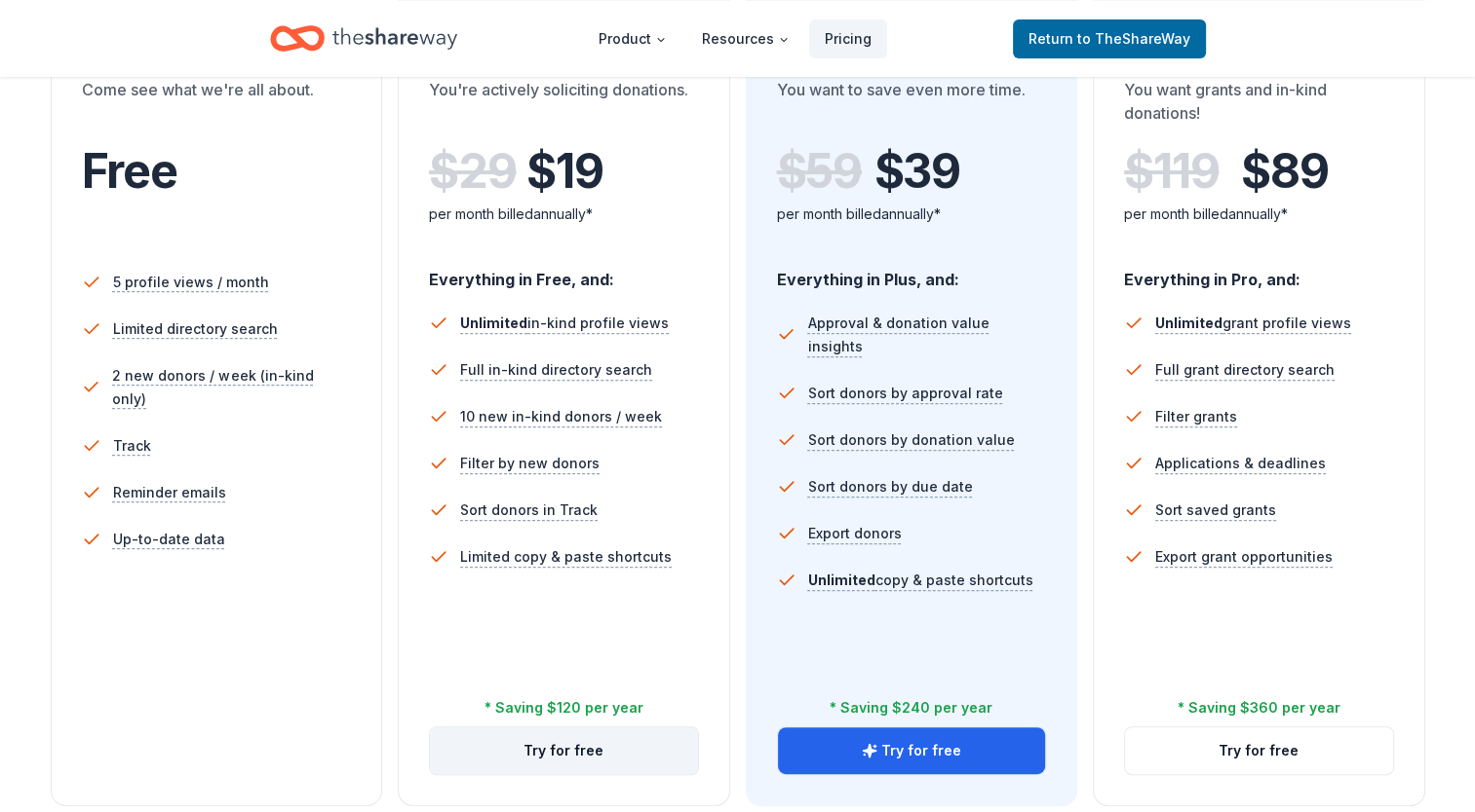
click at [568, 750] on button "Try for free" at bounding box center [564, 751] width 268 height 47
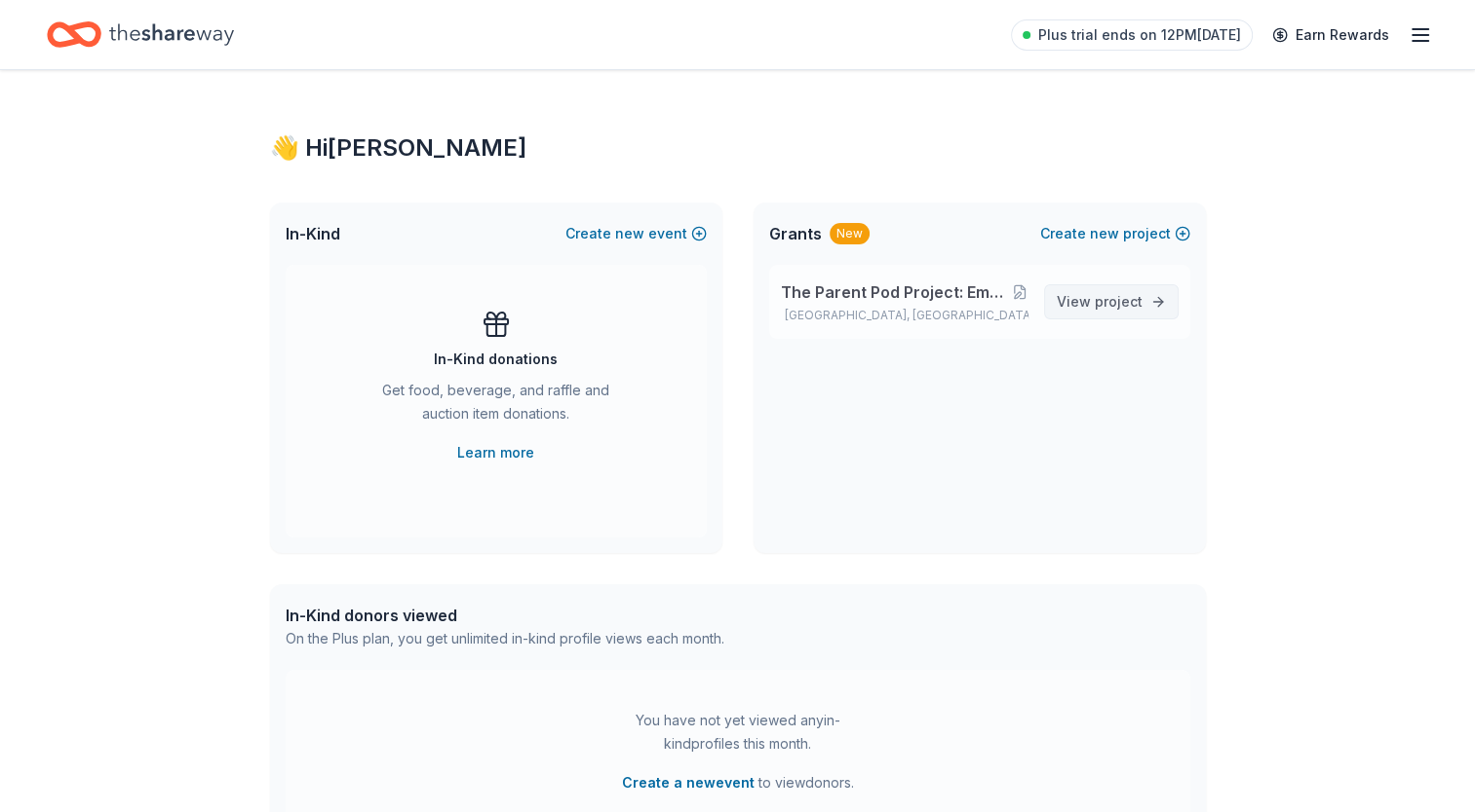
click at [1117, 305] on span "project" at bounding box center [1118, 301] width 48 height 17
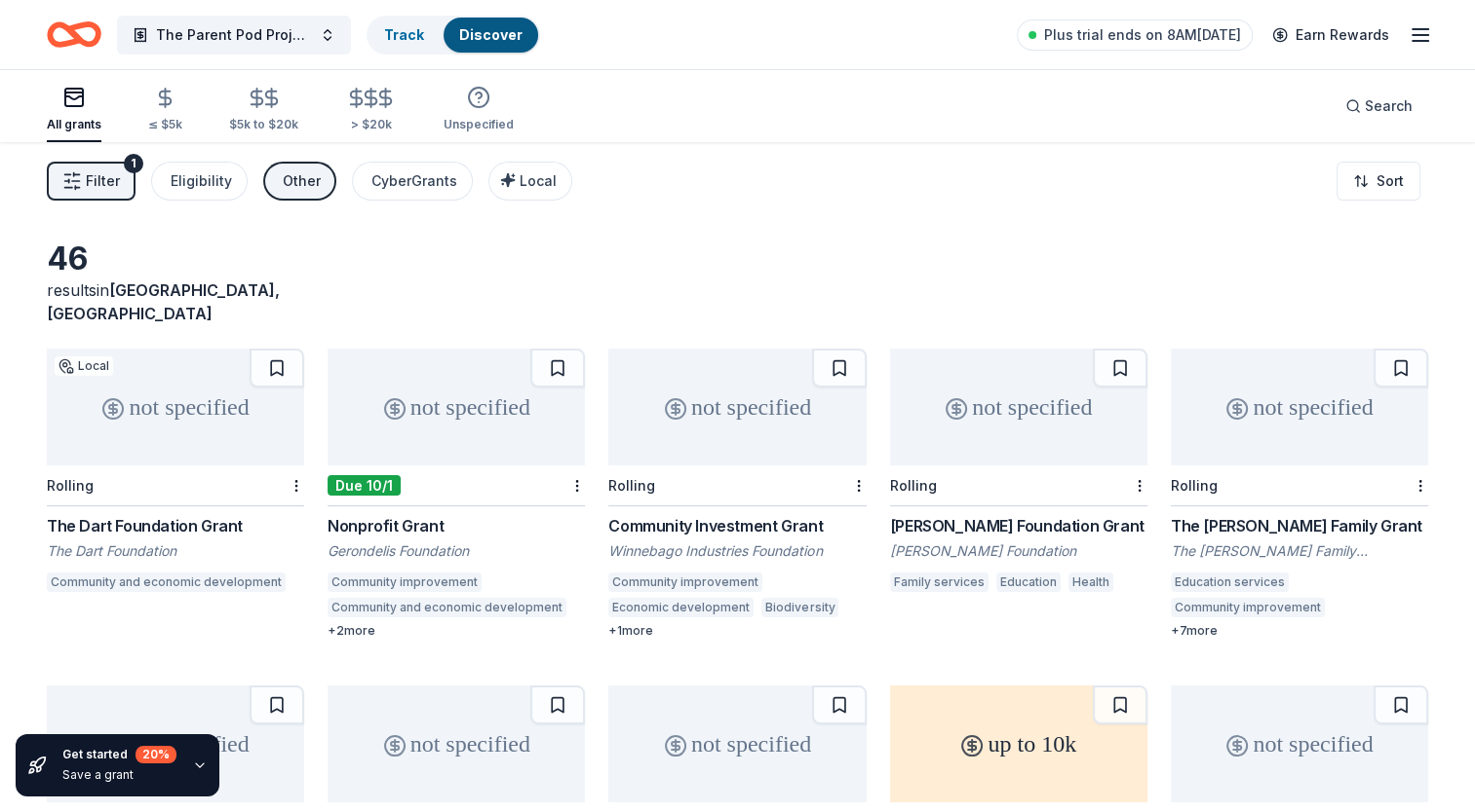
click at [95, 186] on span "Filter" at bounding box center [103, 181] width 34 height 24
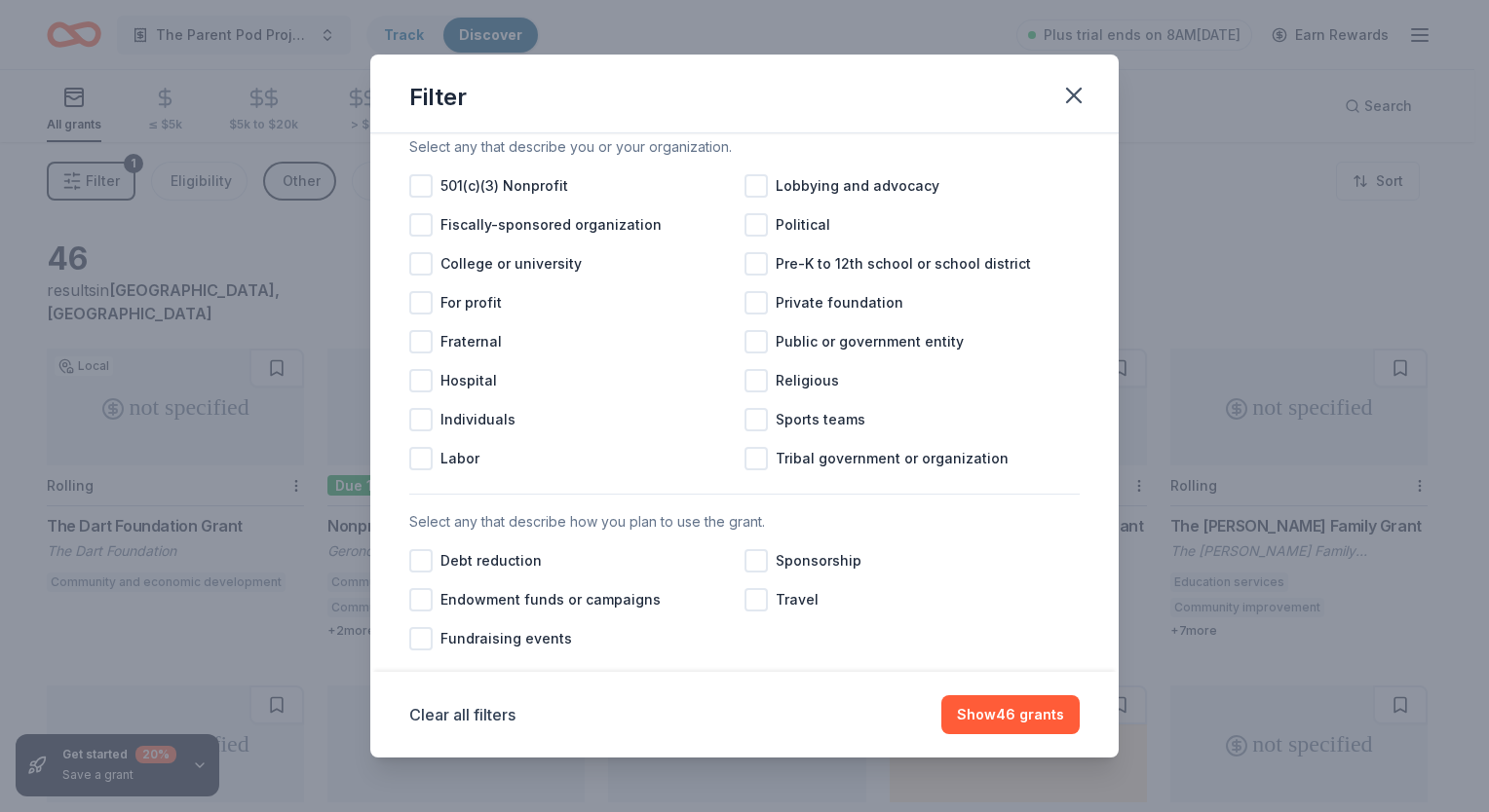
scroll to position [247, 0]
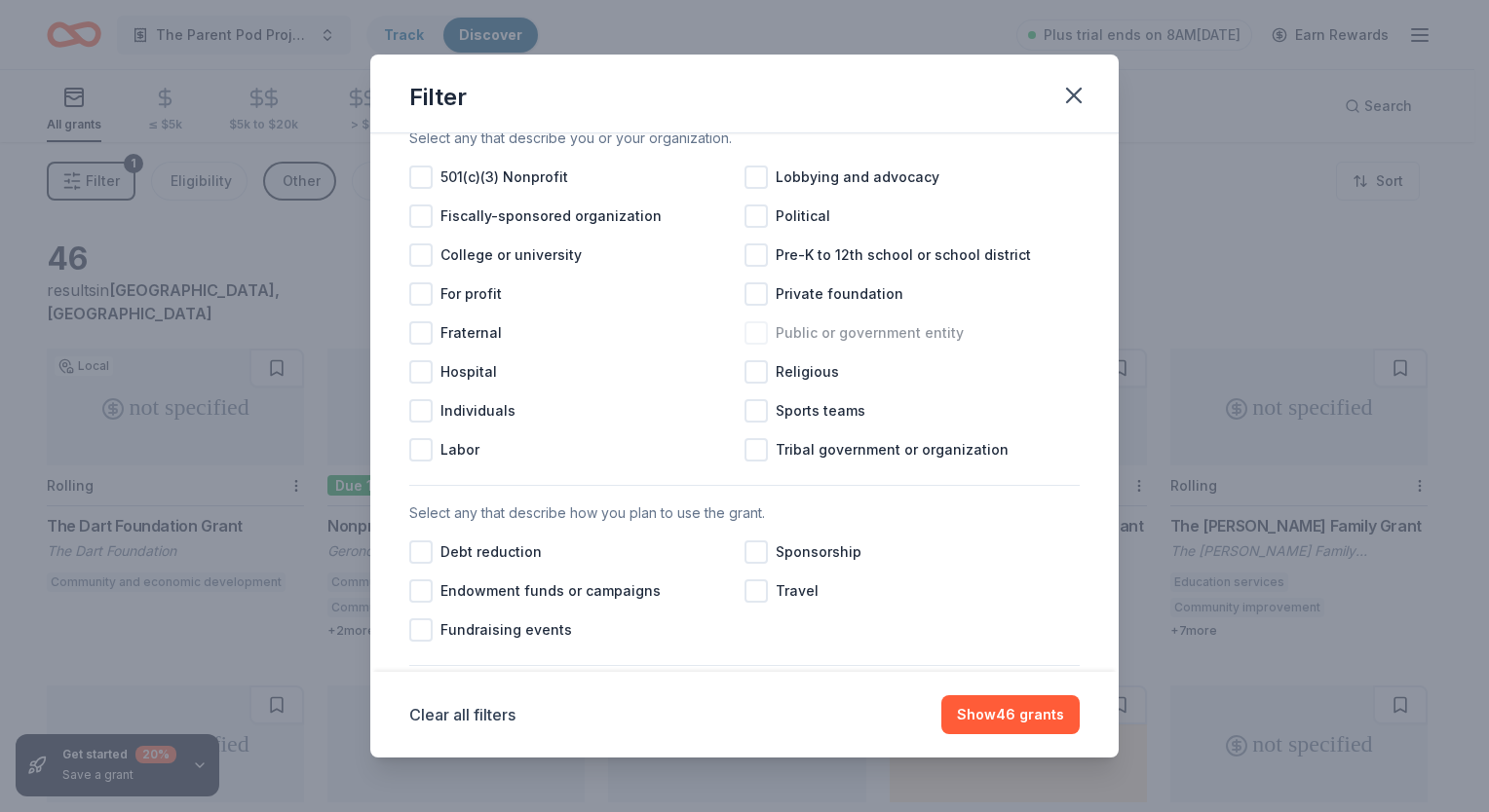
click at [878, 345] on span "Public or government entity" at bounding box center [870, 333] width 188 height 24
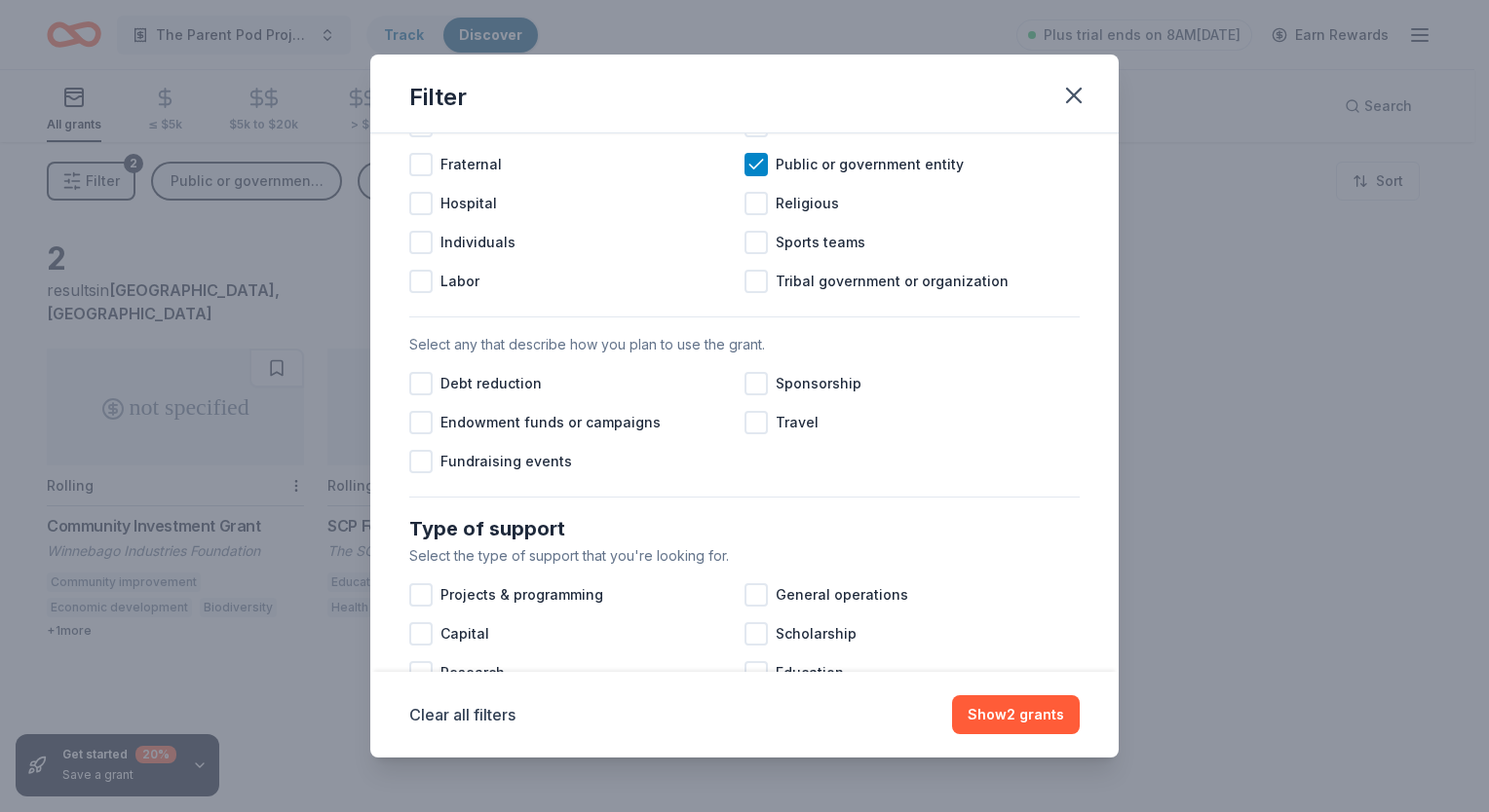
scroll to position [454, 0]
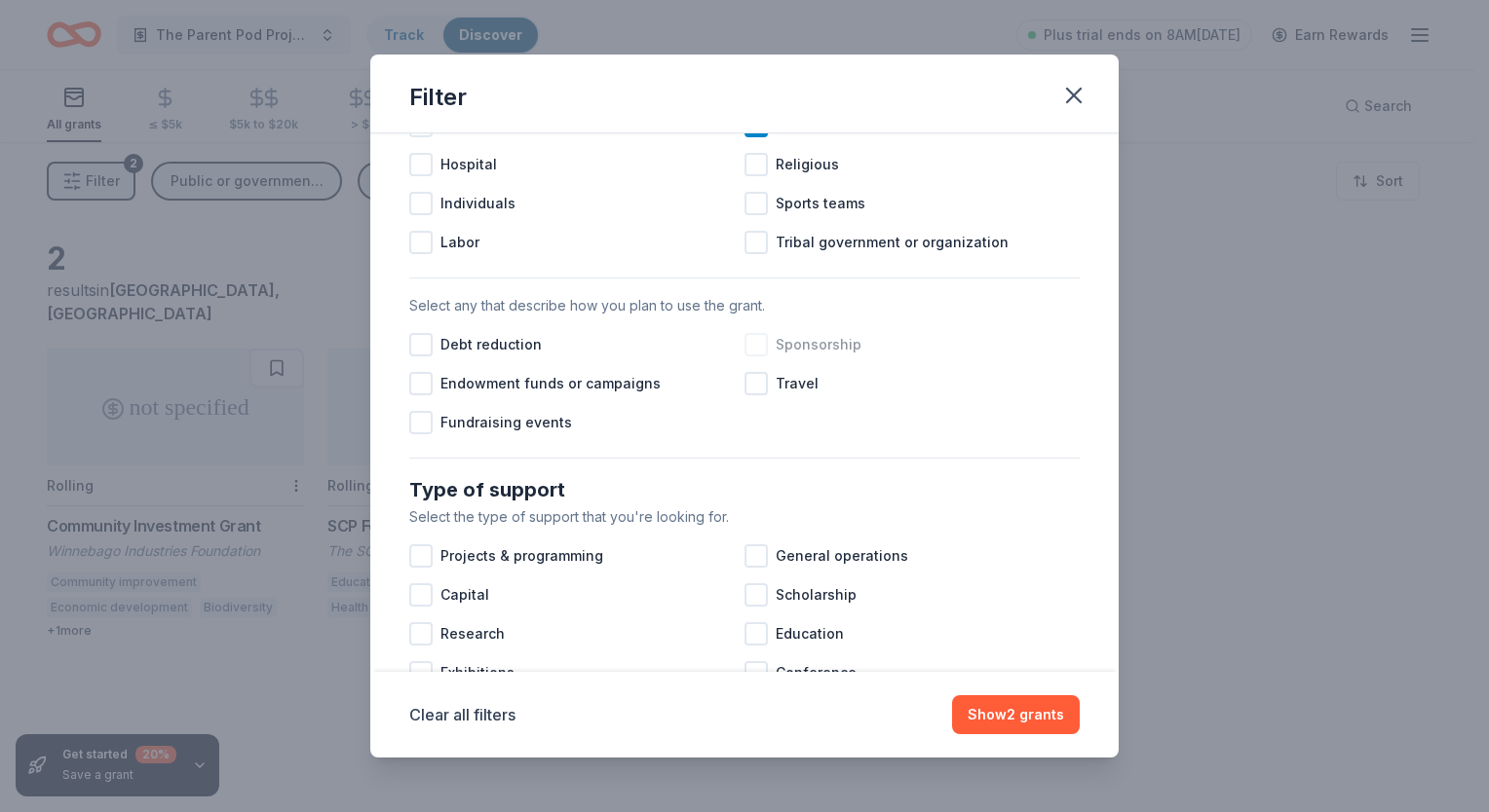
click at [748, 357] on div at bounding box center [756, 345] width 24 height 24
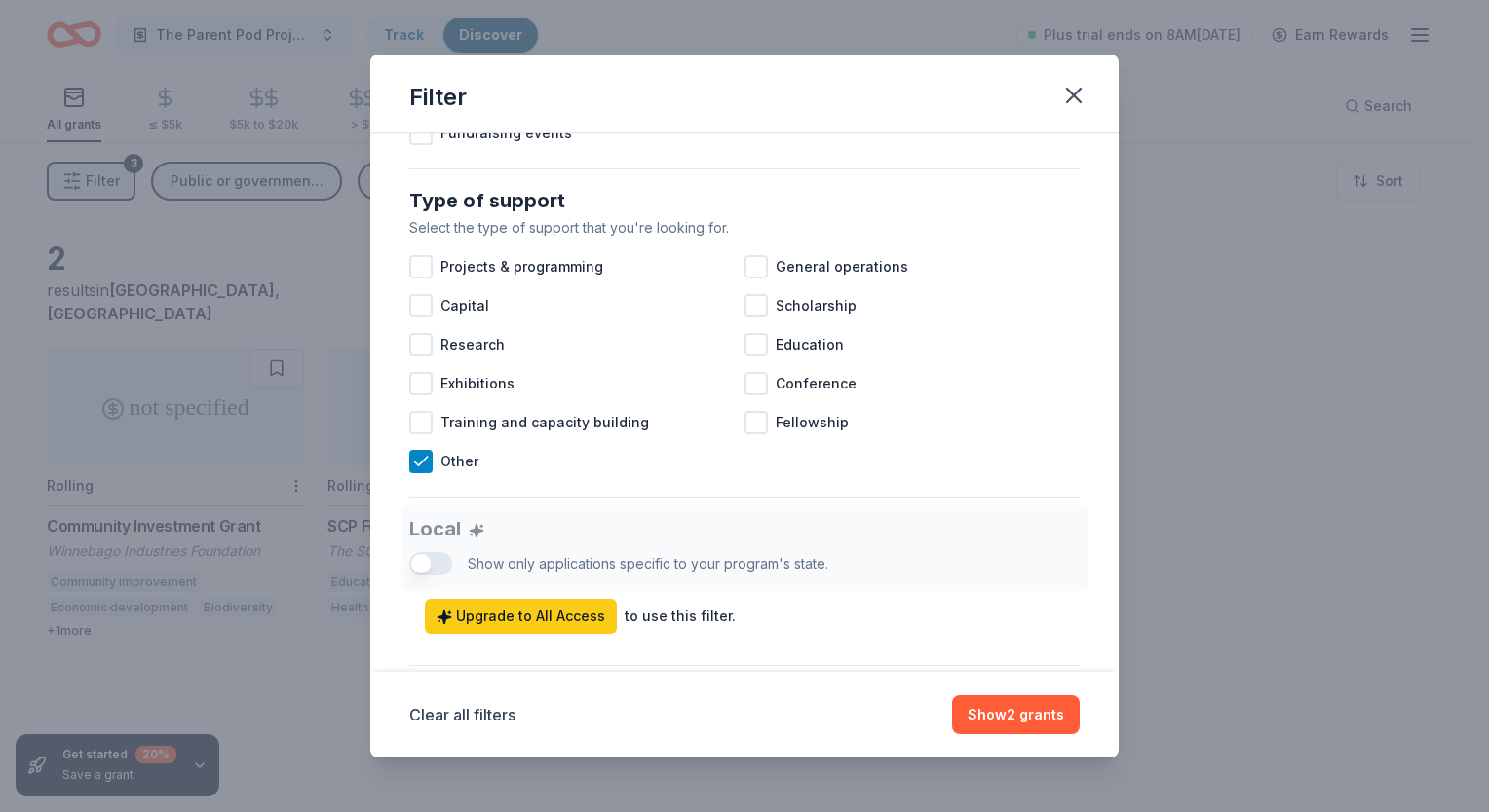
scroll to position [745, 0]
click at [751, 355] on div at bounding box center [756, 343] width 24 height 24
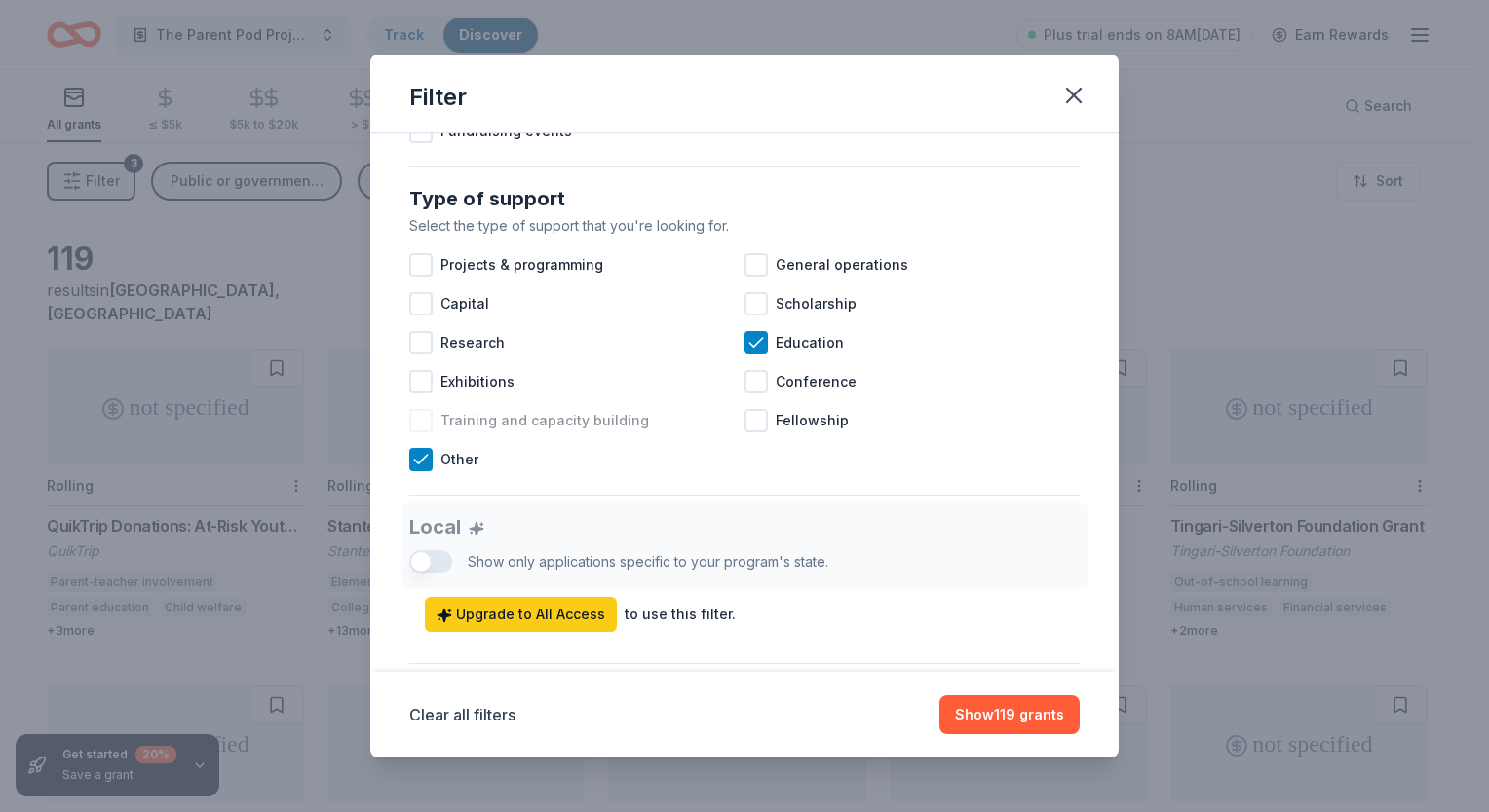
click at [424, 433] on div at bounding box center [421, 421] width 24 height 24
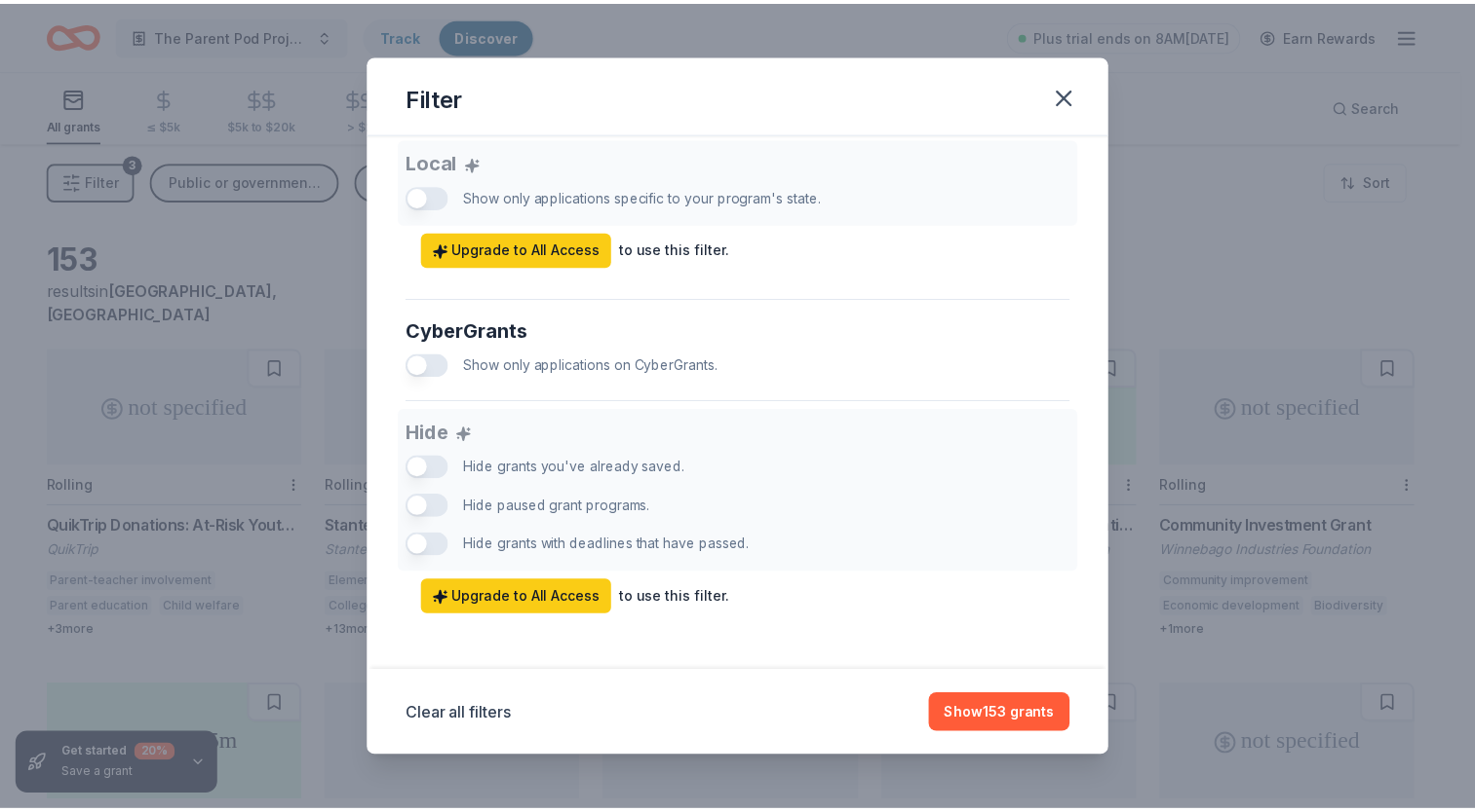
scroll to position [1134, 0]
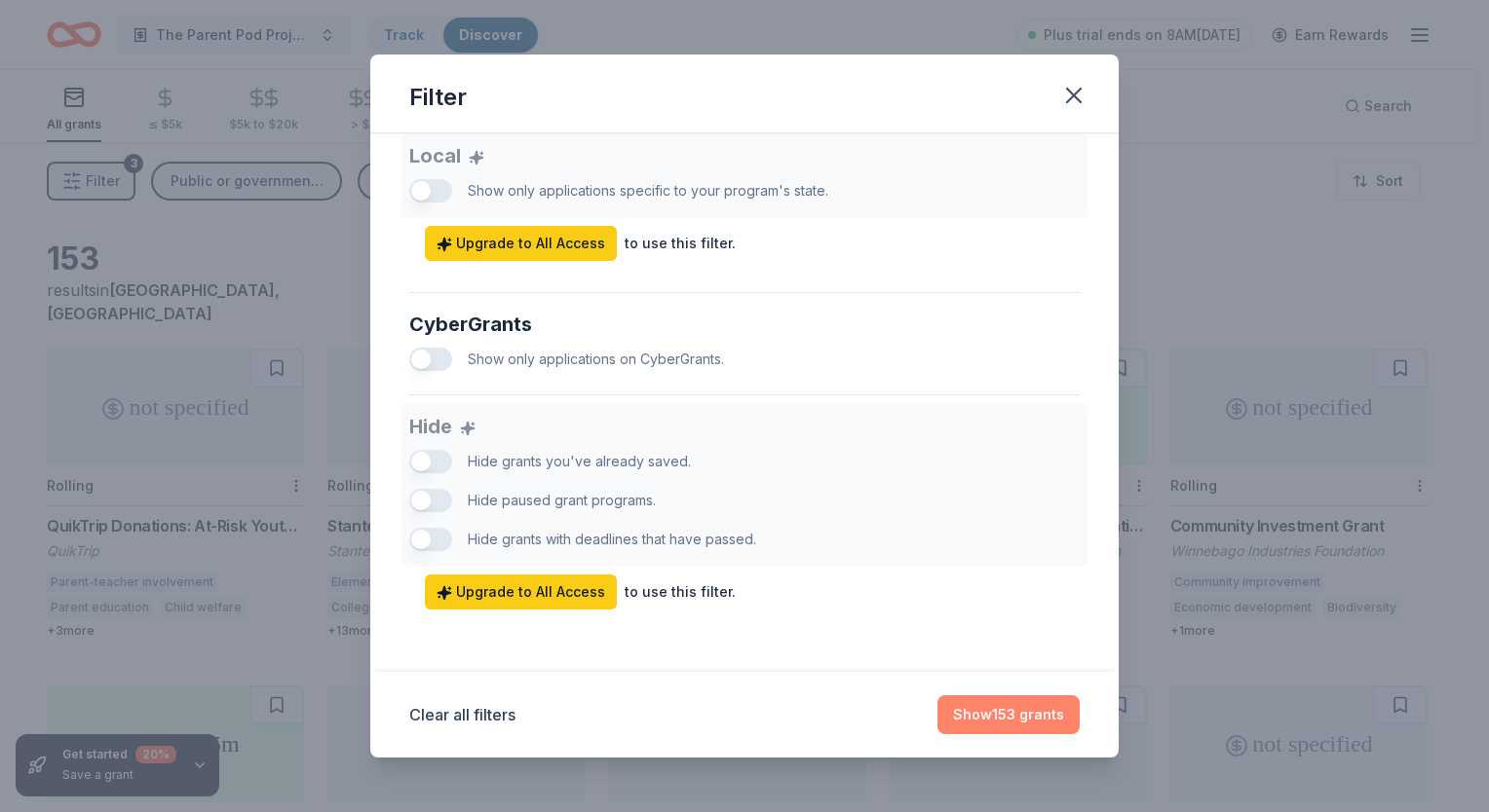
click at [1023, 710] on button "Show 153 grants" at bounding box center [1008, 715] width 142 height 39
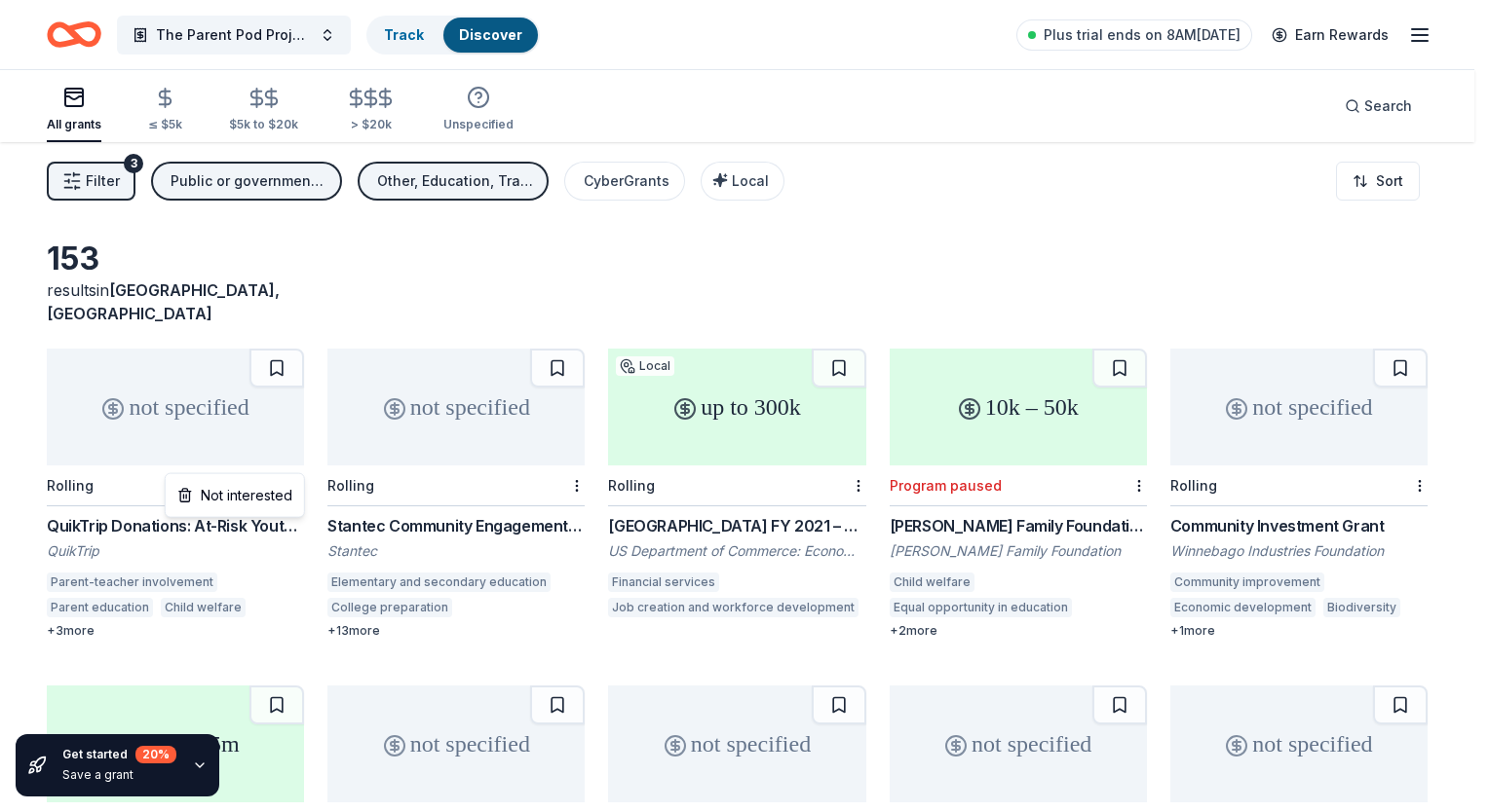
click at [295, 462] on html "The Parent Pod Project: Empowering Families at Dunaire Track Discover Plus tria…" at bounding box center [744, 406] width 1489 height 812
click at [280, 349] on html "The Parent Pod Project: Empowering Families at Dunaire Track Discover Plus tria…" at bounding box center [744, 406] width 1489 height 812
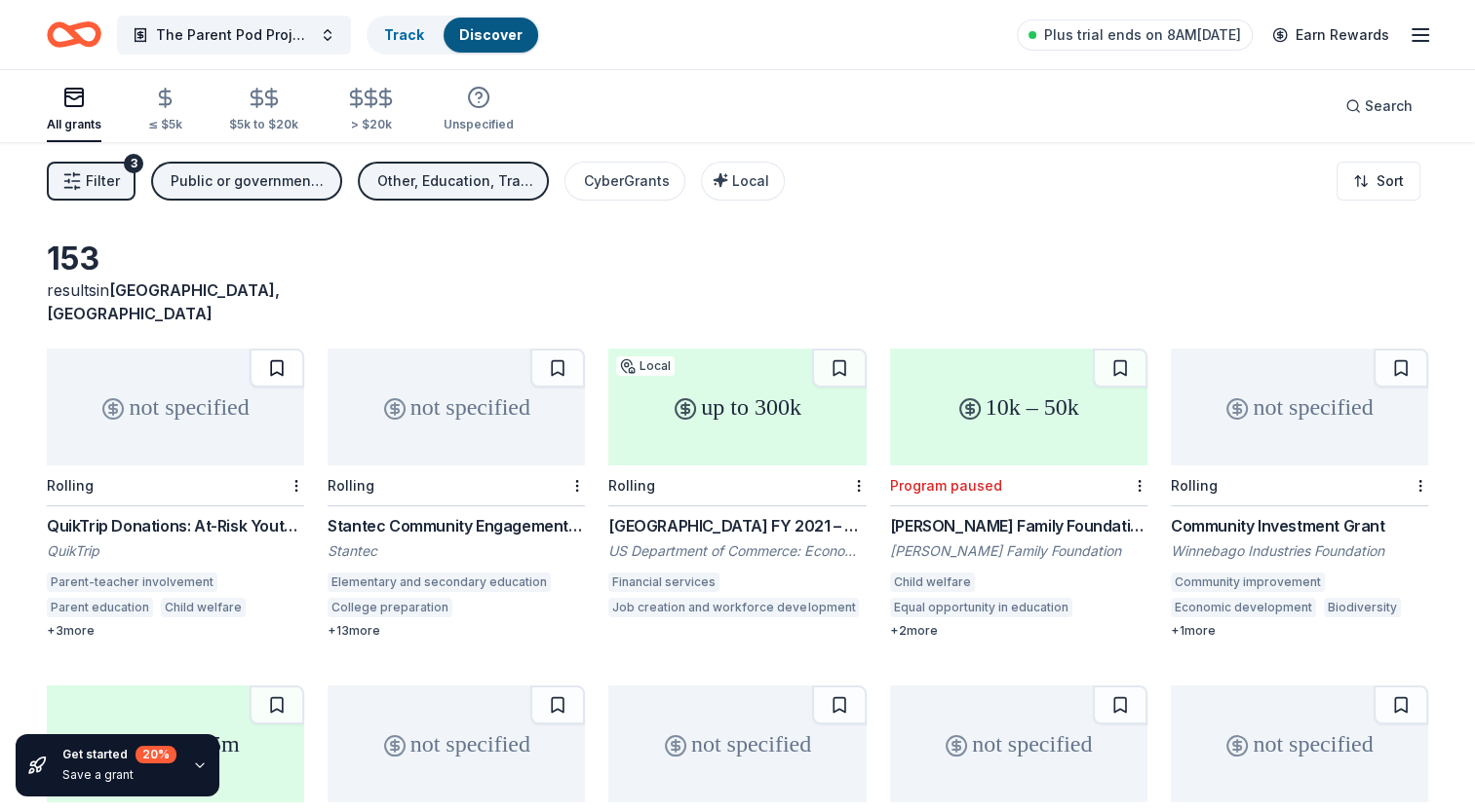
click at [280, 349] on button at bounding box center [277, 368] width 55 height 39
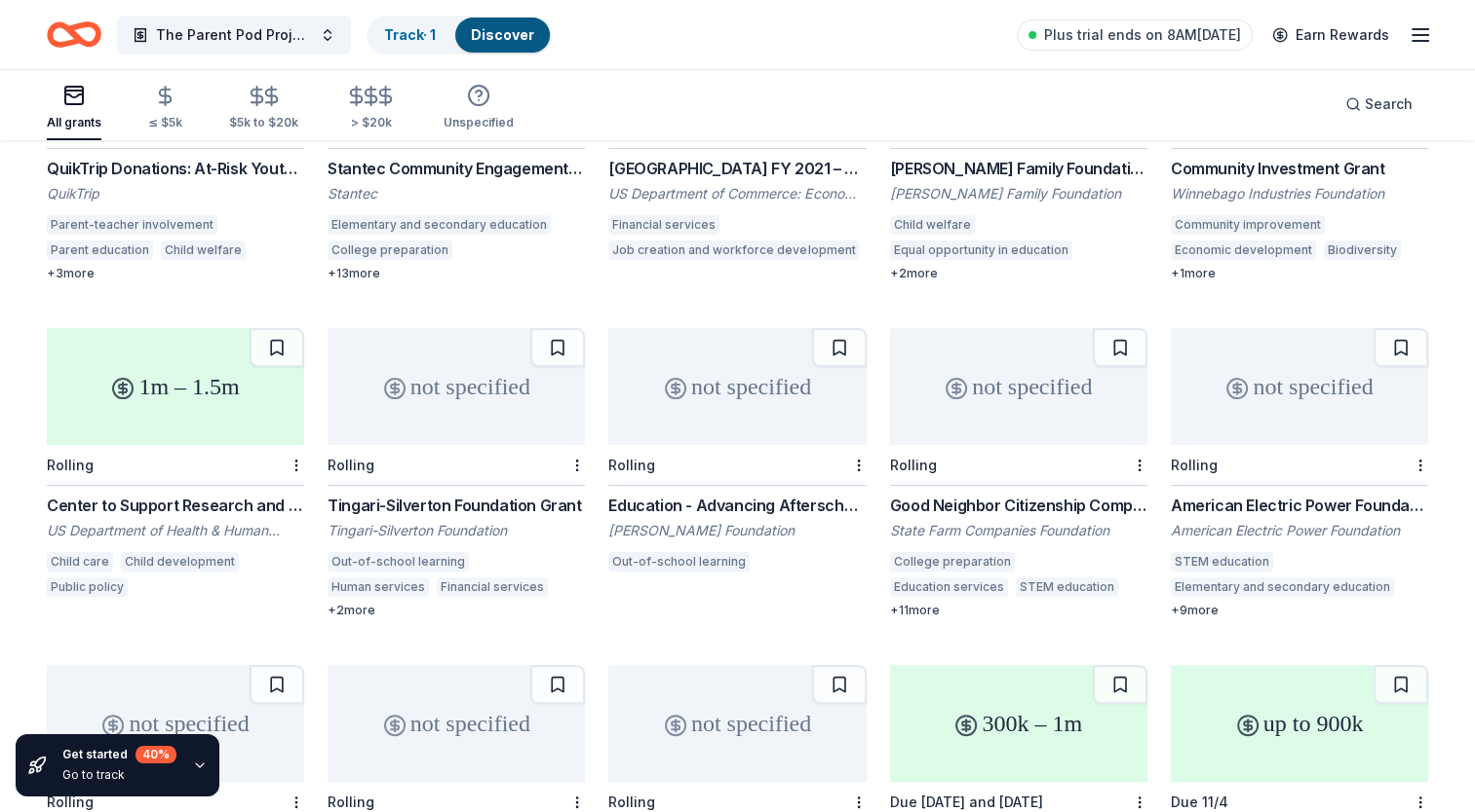
scroll to position [376, 0]
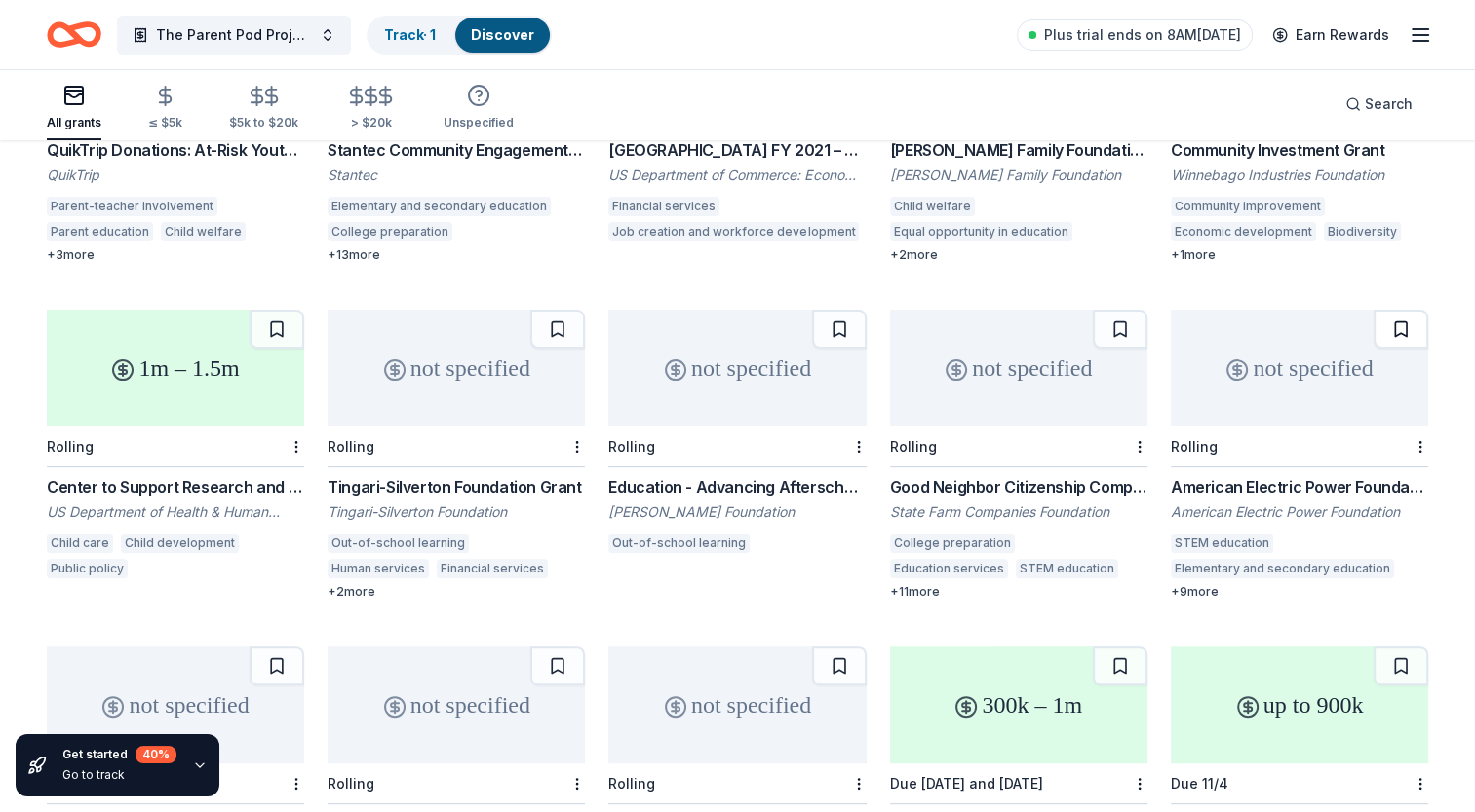
click at [1401, 310] on button at bounding box center [1401, 329] width 55 height 39
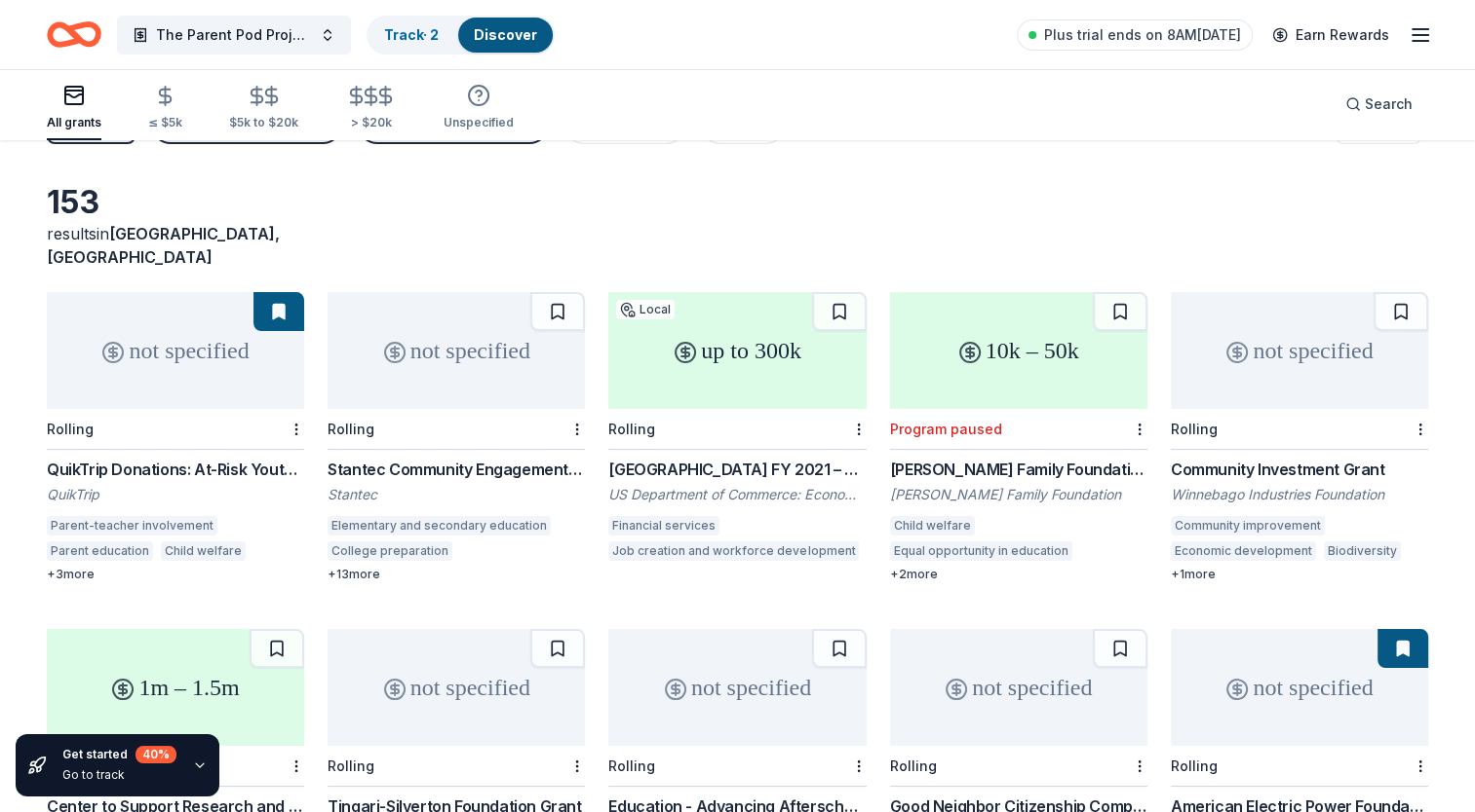
scroll to position [0, 0]
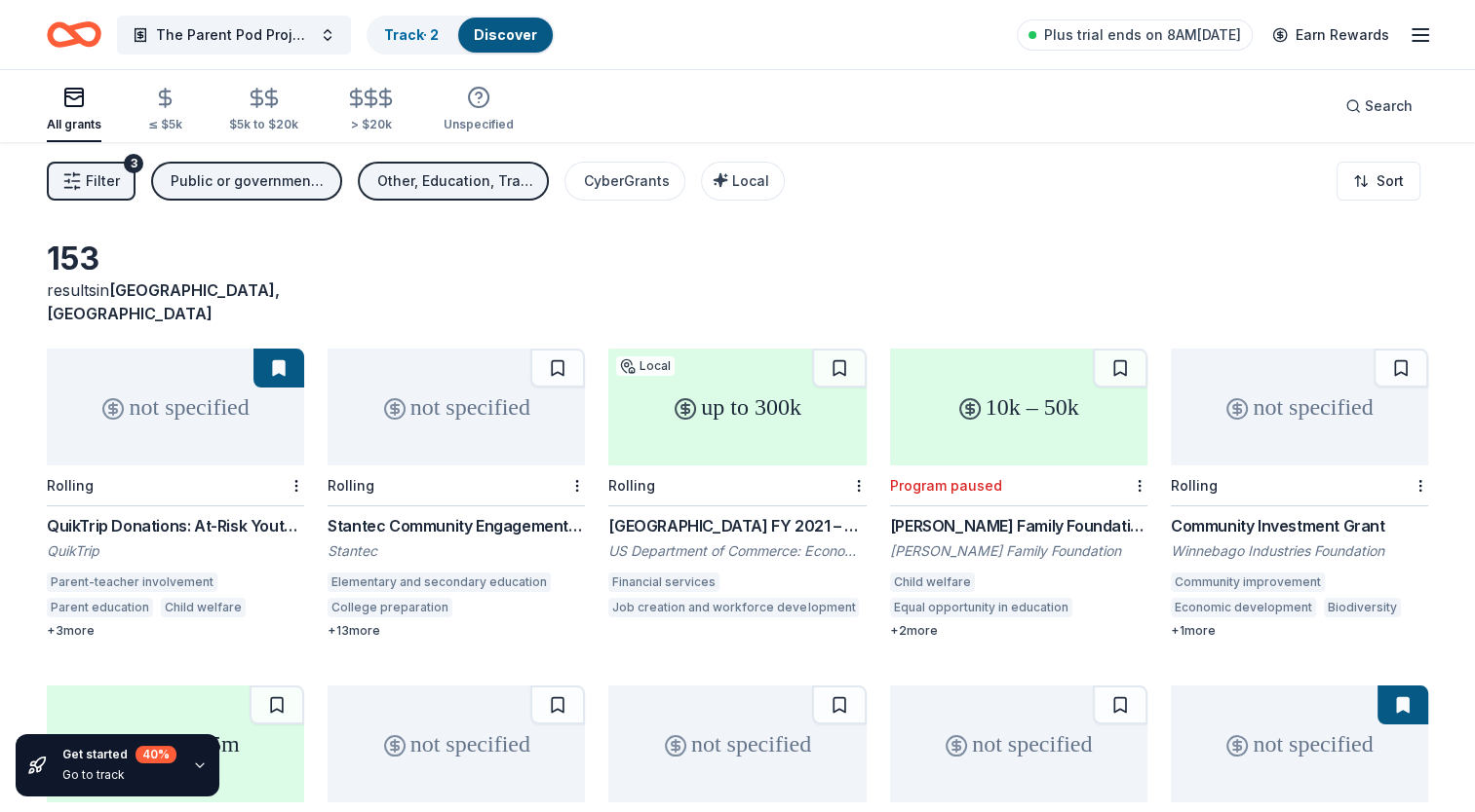
click at [164, 384] on div "not specified" at bounding box center [175, 406] width 258 height 117
click at [359, 623] on div "+ 13 more" at bounding box center [456, 631] width 258 height 16
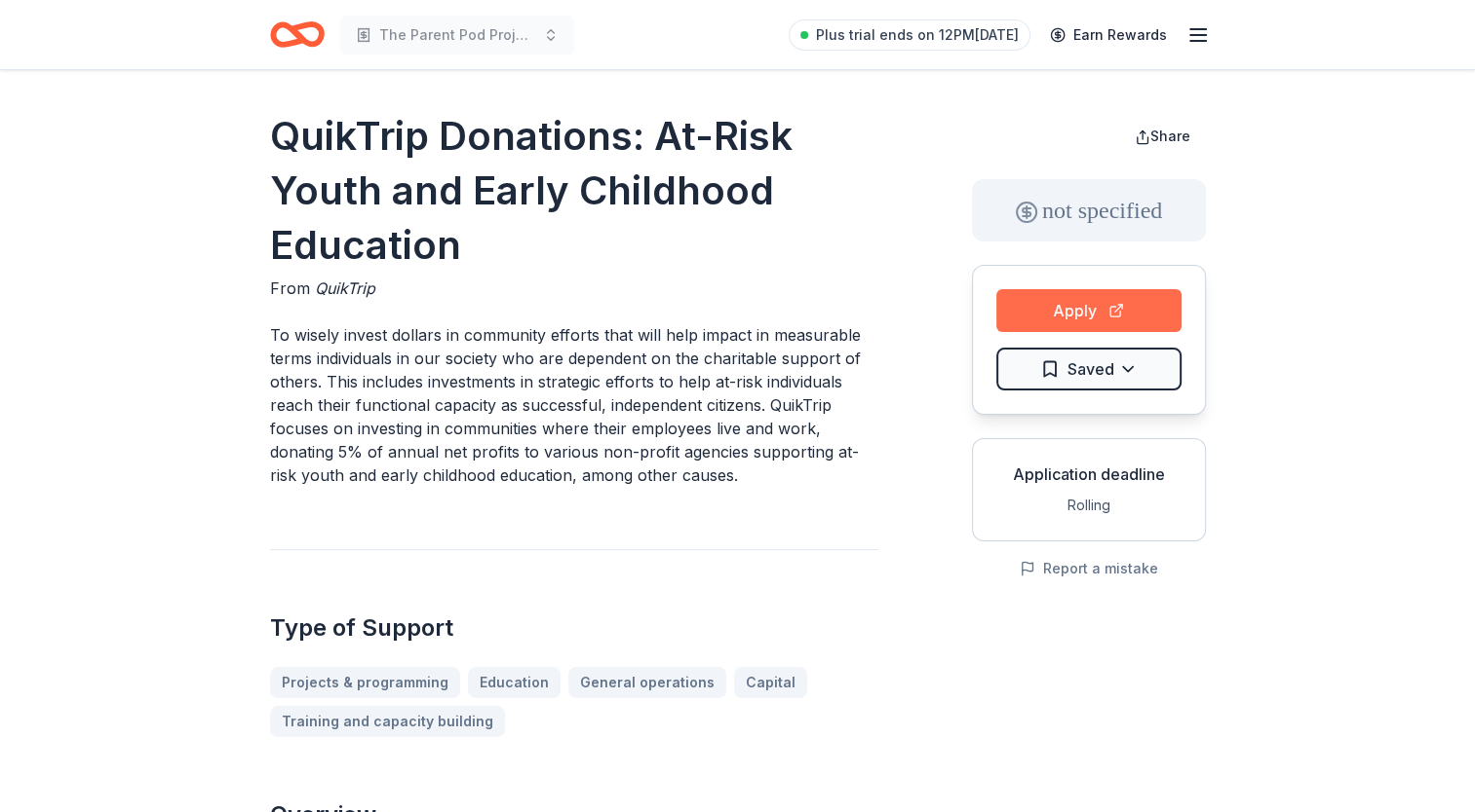
click at [1066, 310] on button "Apply" at bounding box center [1088, 310] width 185 height 43
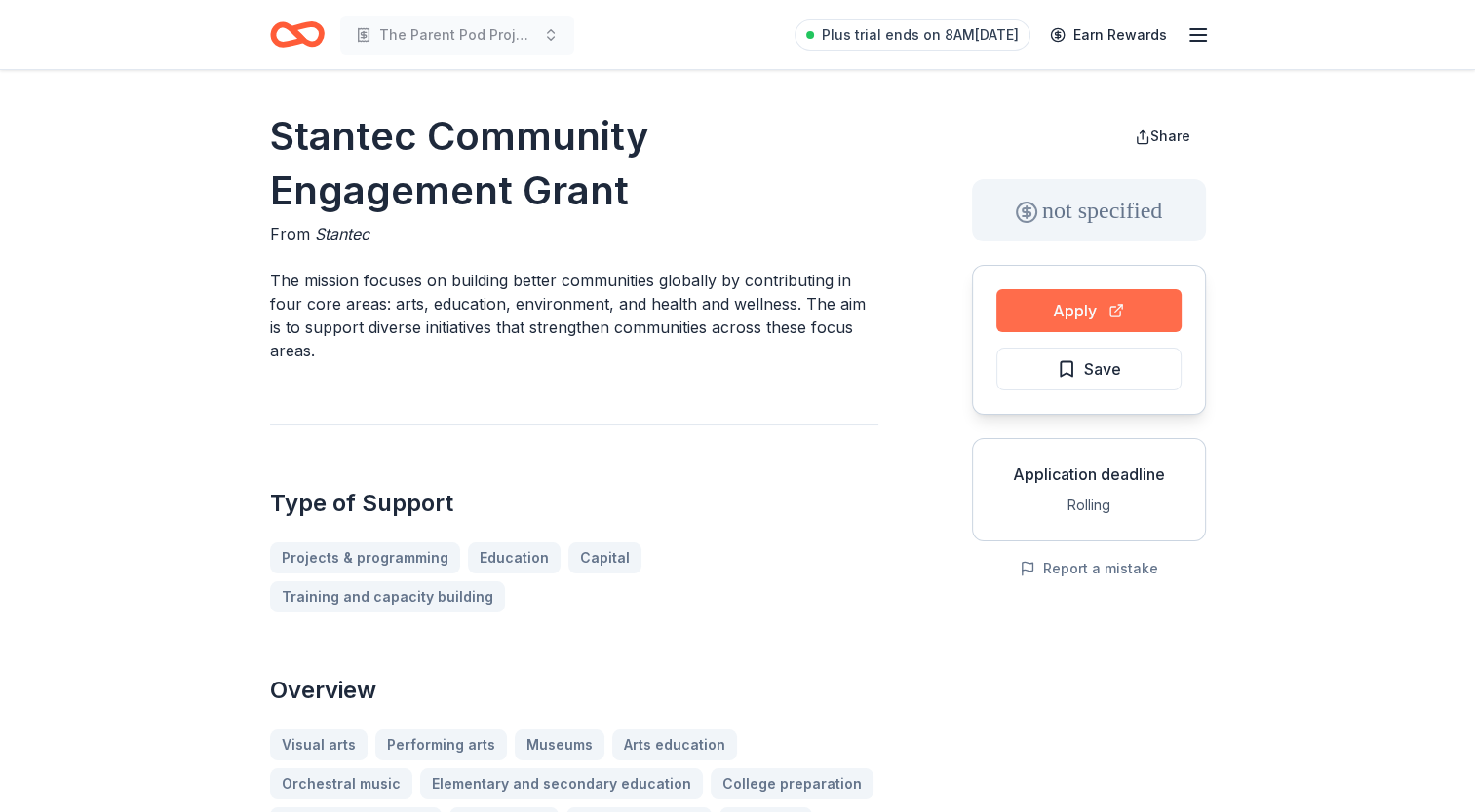
click at [1131, 302] on button "Apply" at bounding box center [1088, 310] width 185 height 43
